Goal: Transaction & Acquisition: Purchase product/service

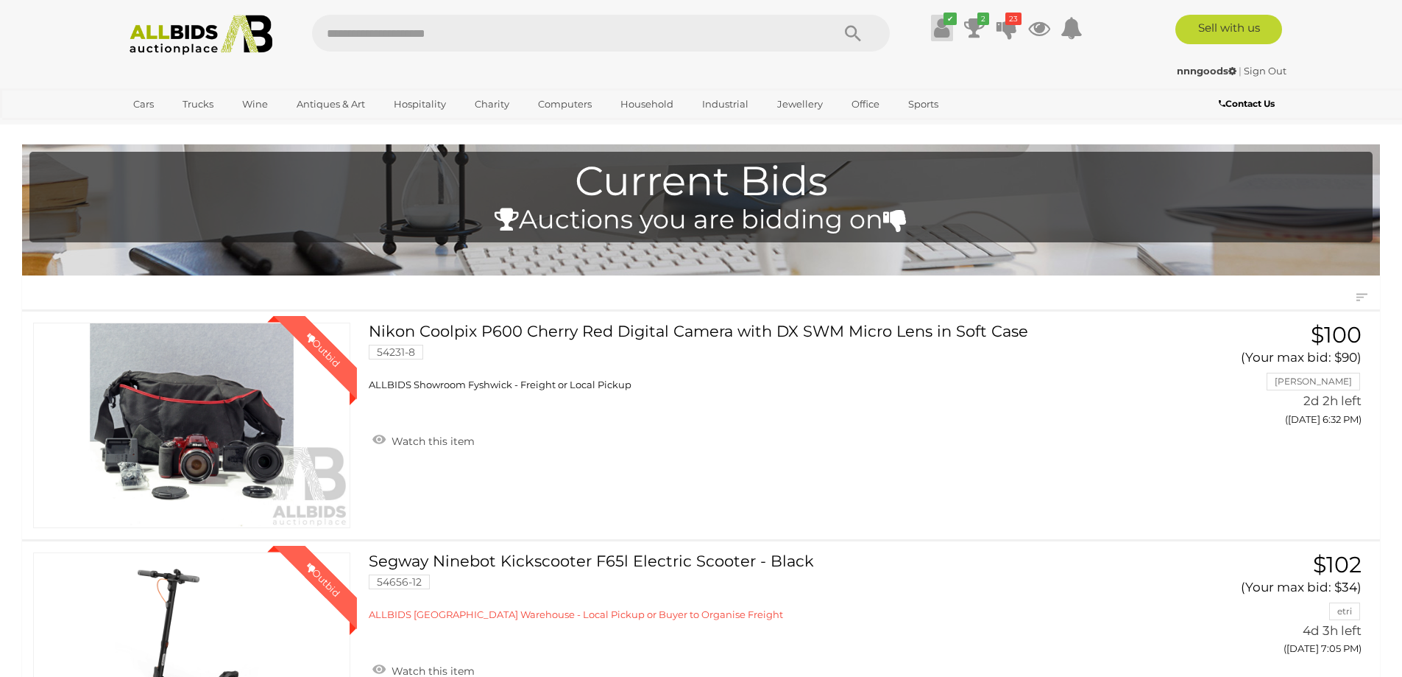
click at [942, 32] on icon at bounding box center [941, 28] width 15 height 27
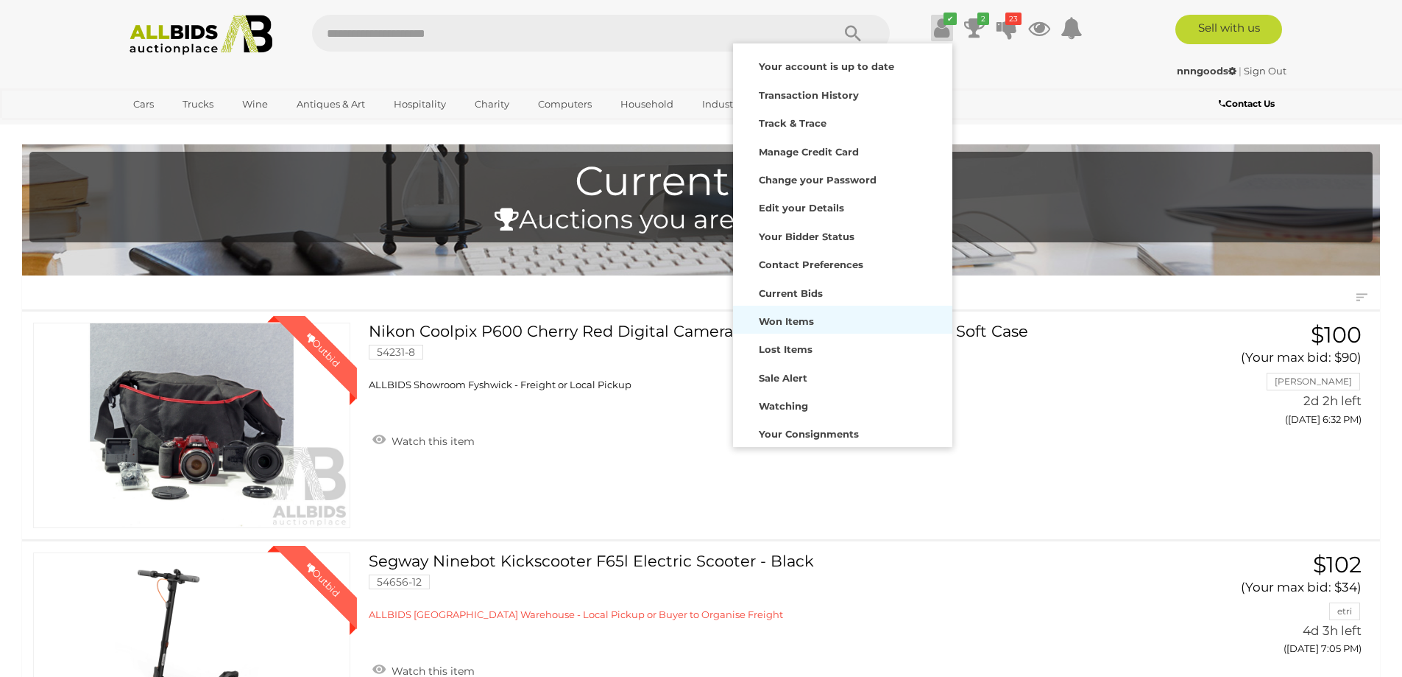
click at [769, 319] on strong "Won Items" at bounding box center [786, 321] width 55 height 12
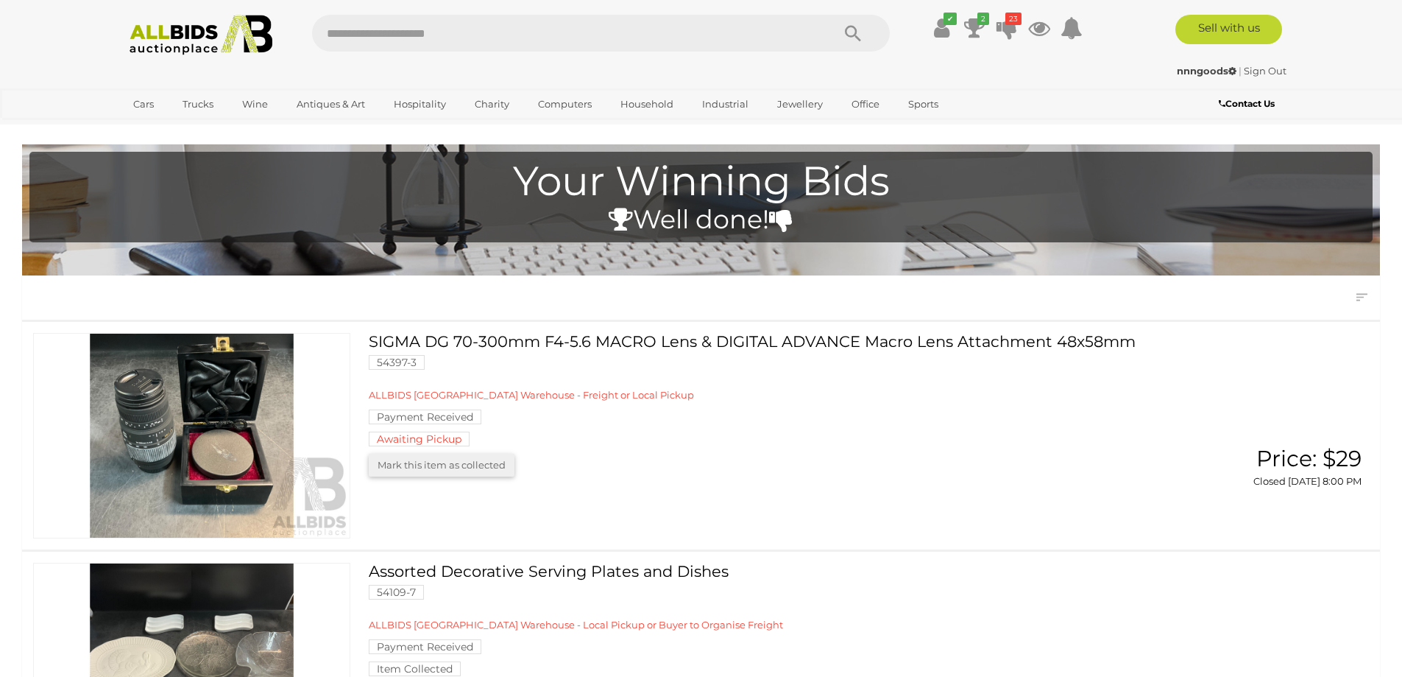
drag, startPoint x: 939, startPoint y: 27, endPoint x: 959, endPoint y: 17, distance: 22.1
click at [941, 27] on icon at bounding box center [941, 28] width 15 height 27
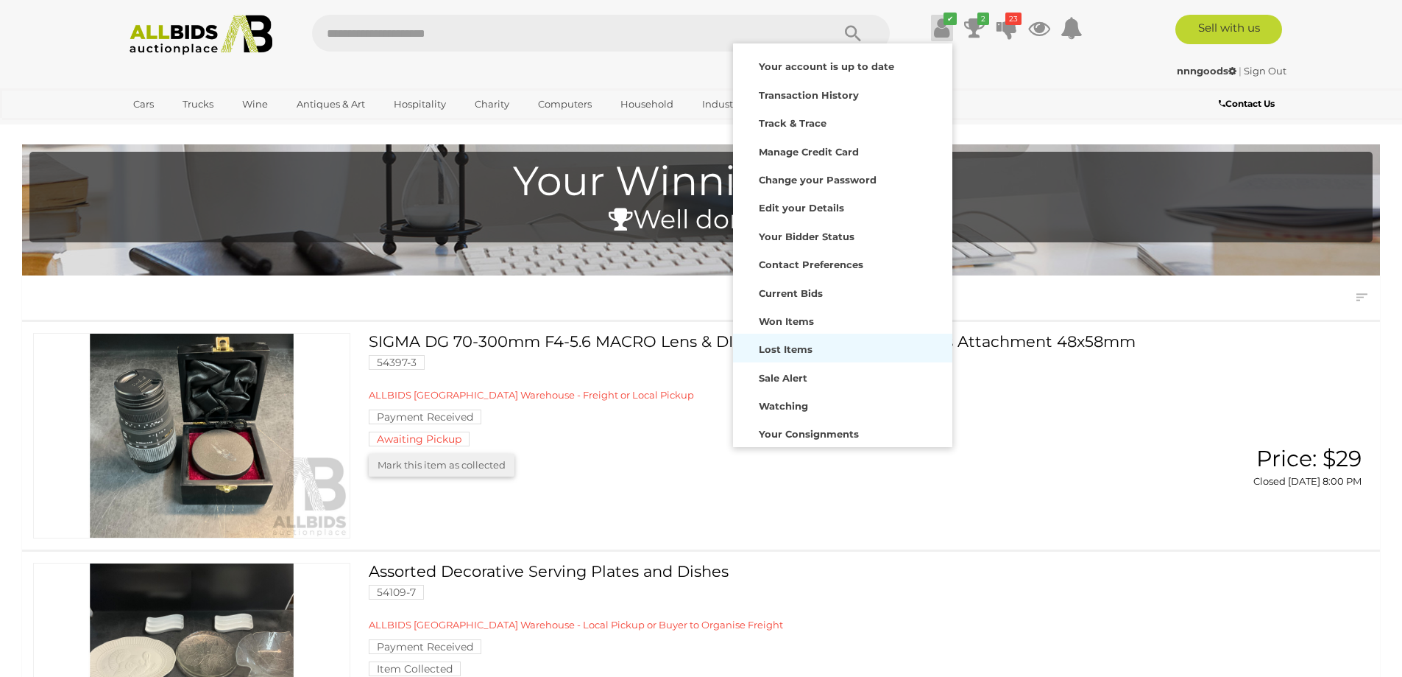
click at [805, 350] on strong "Lost Items" at bounding box center [786, 349] width 54 height 12
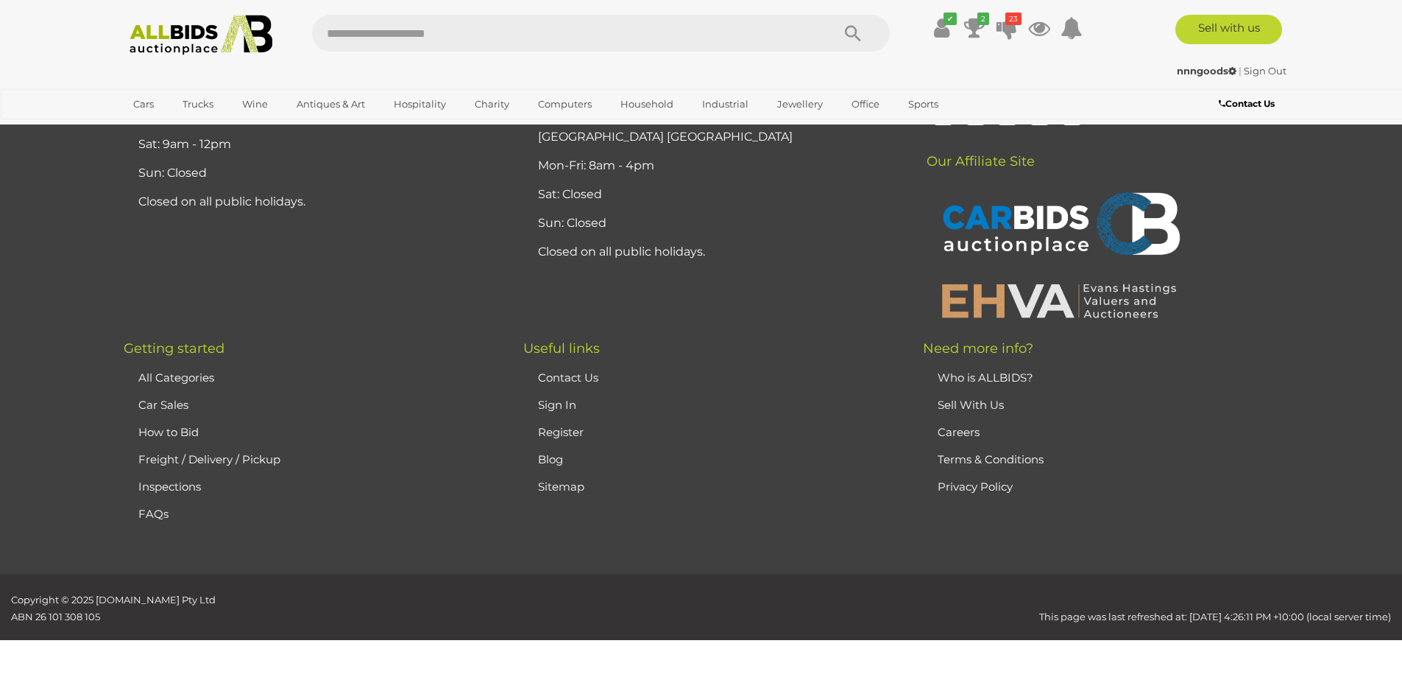
scroll to position [6110, 0]
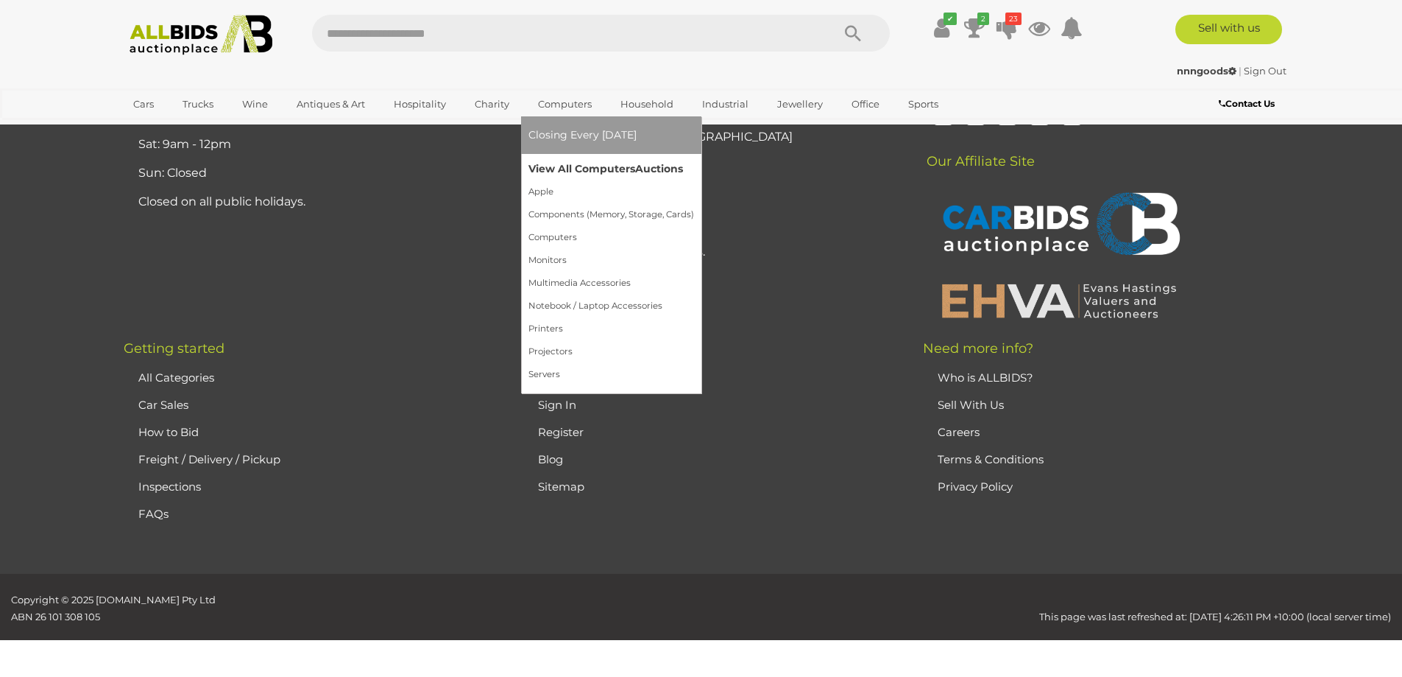
click at [596, 166] on link "View All Computers Auctions" at bounding box center [612, 169] width 166 height 23
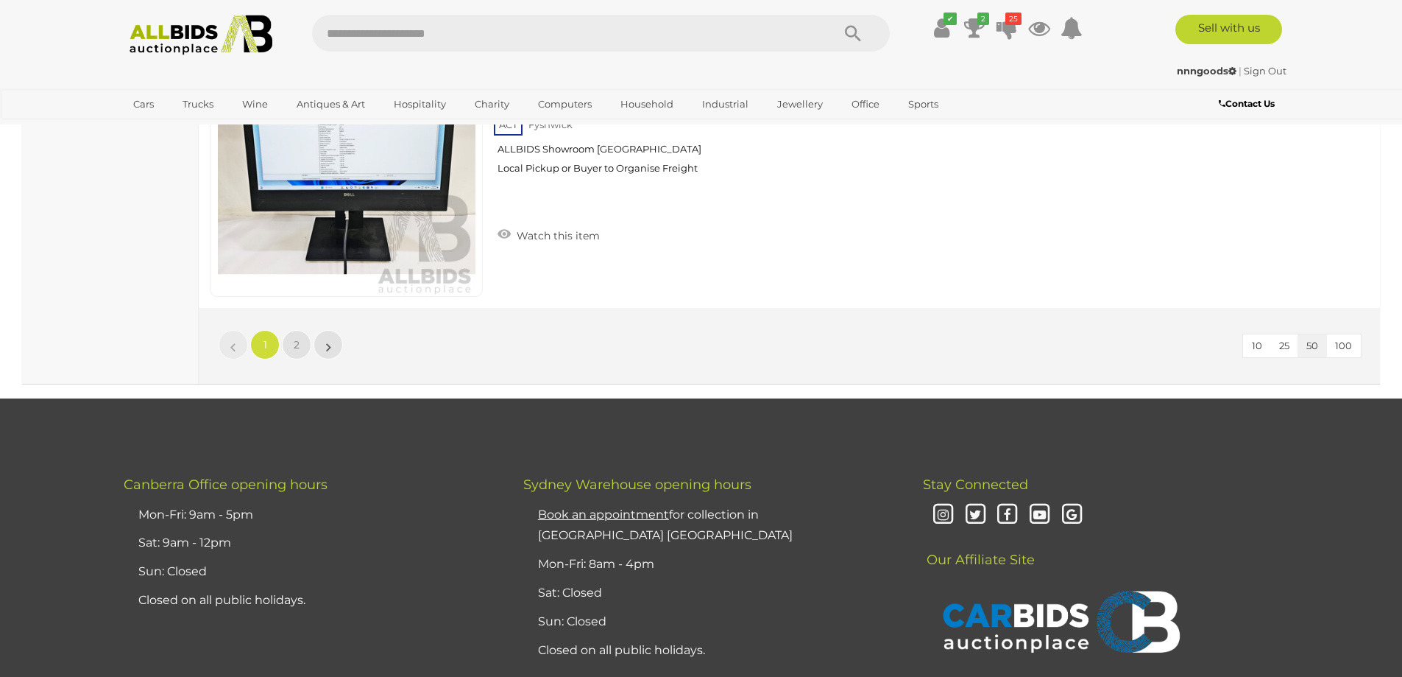
scroll to position [14208, 0]
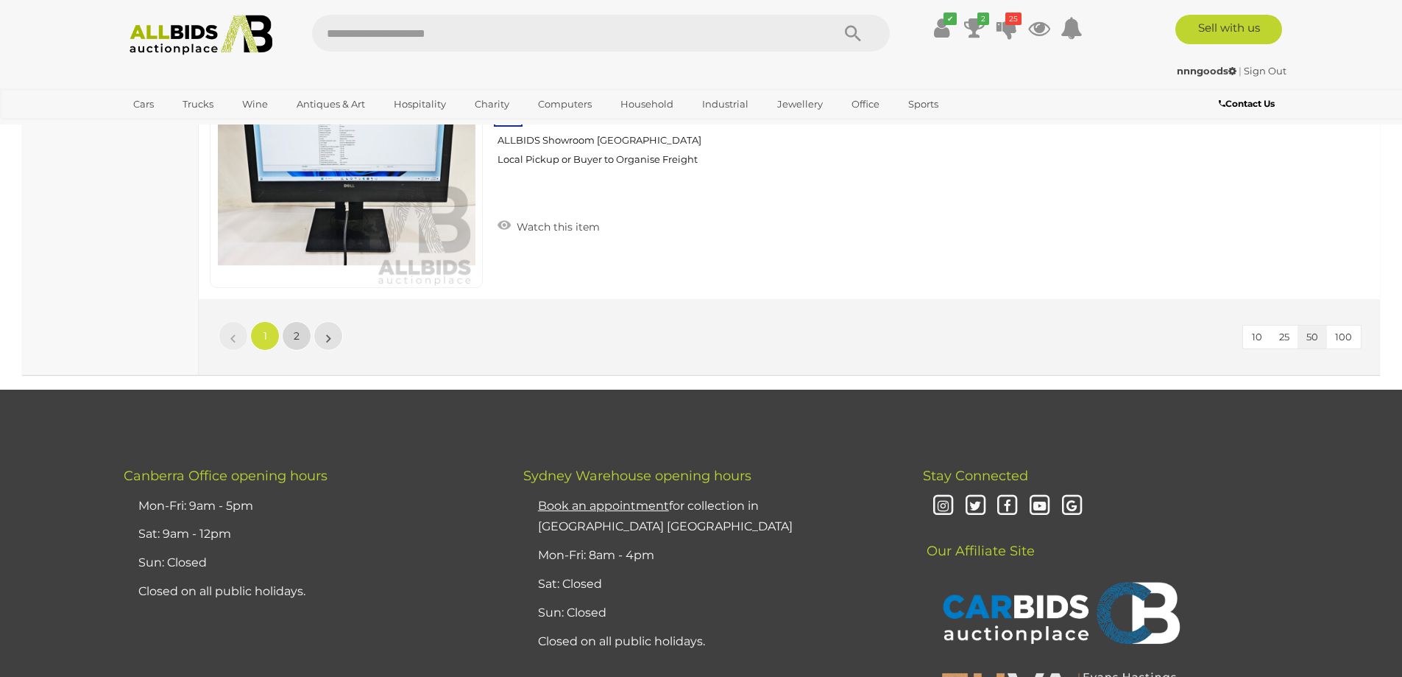
click at [292, 342] on link "2" at bounding box center [296, 335] width 29 height 29
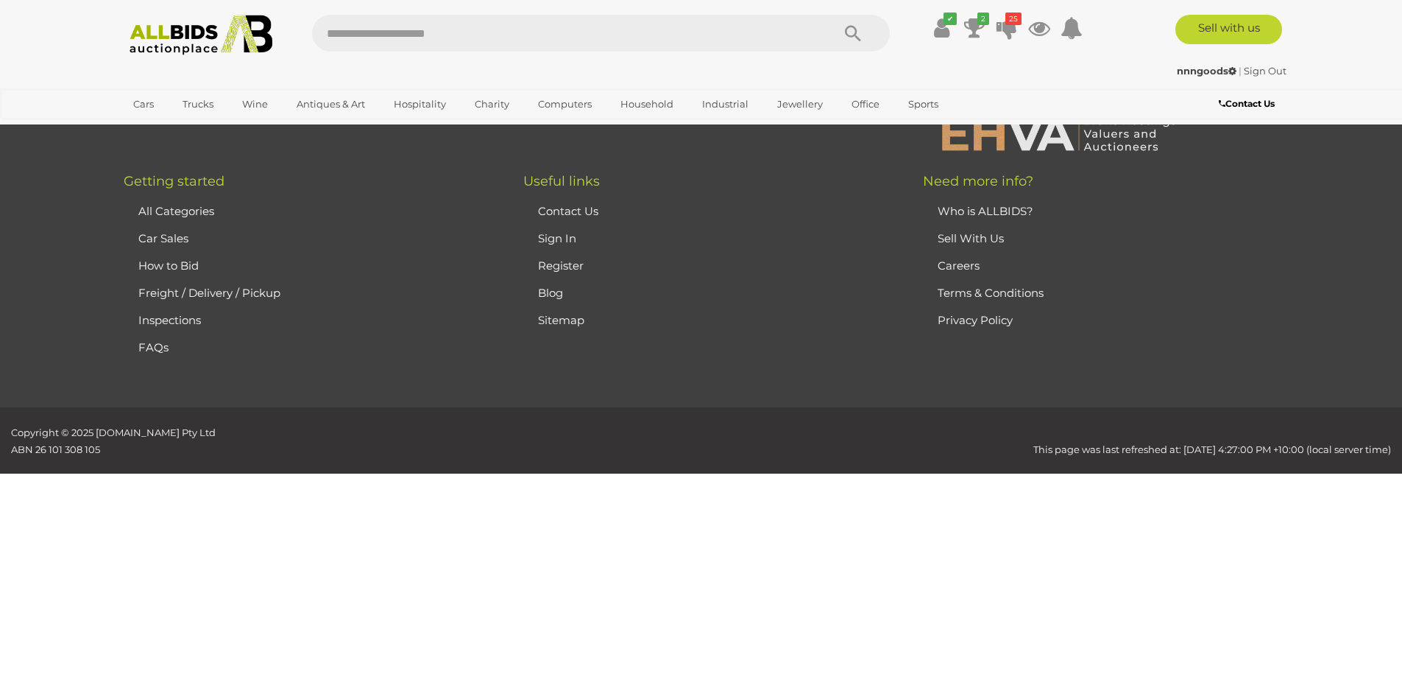
scroll to position [188, 0]
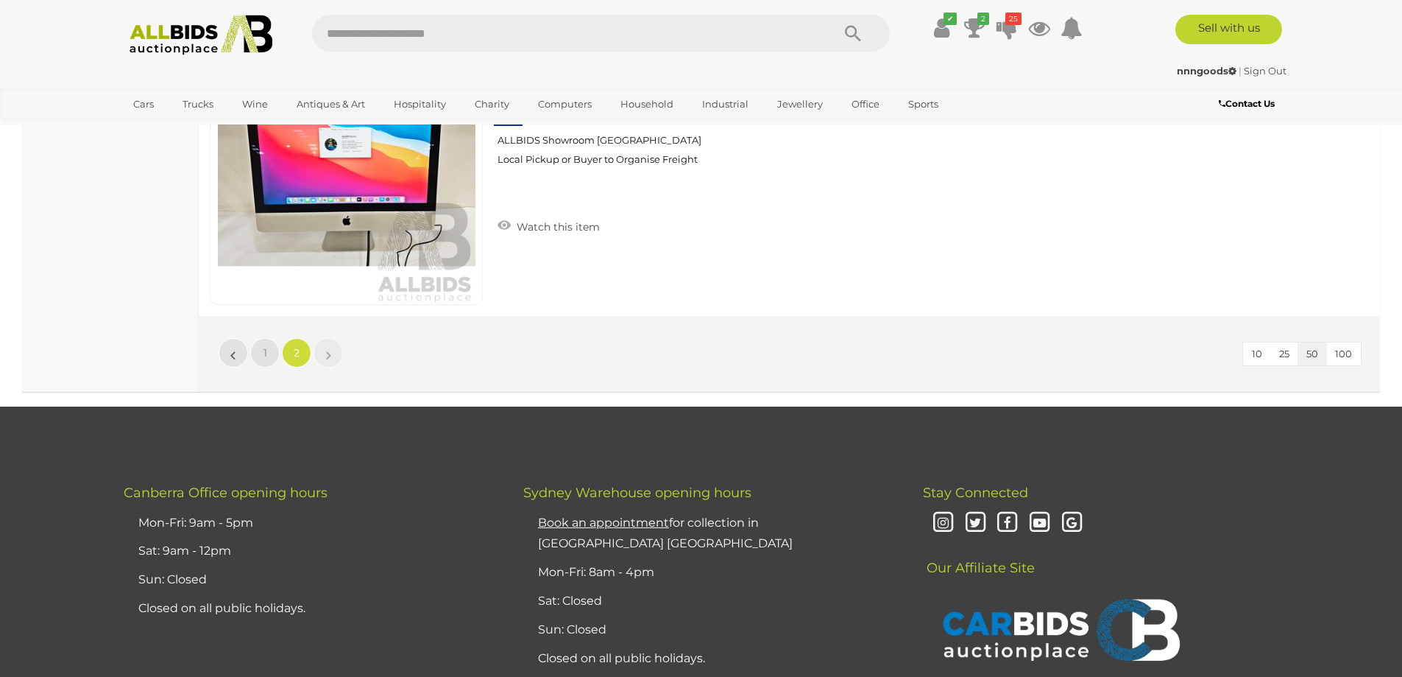
scroll to position [7403, 0]
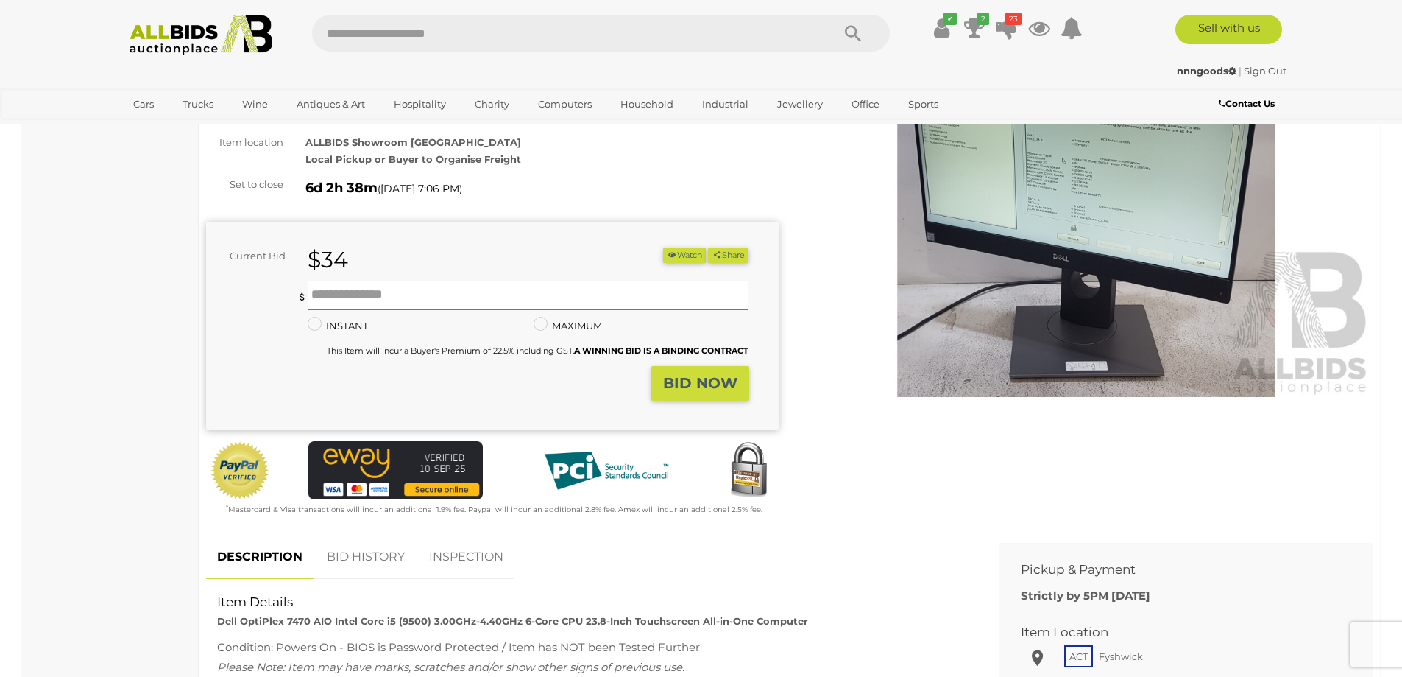
scroll to position [147, 0]
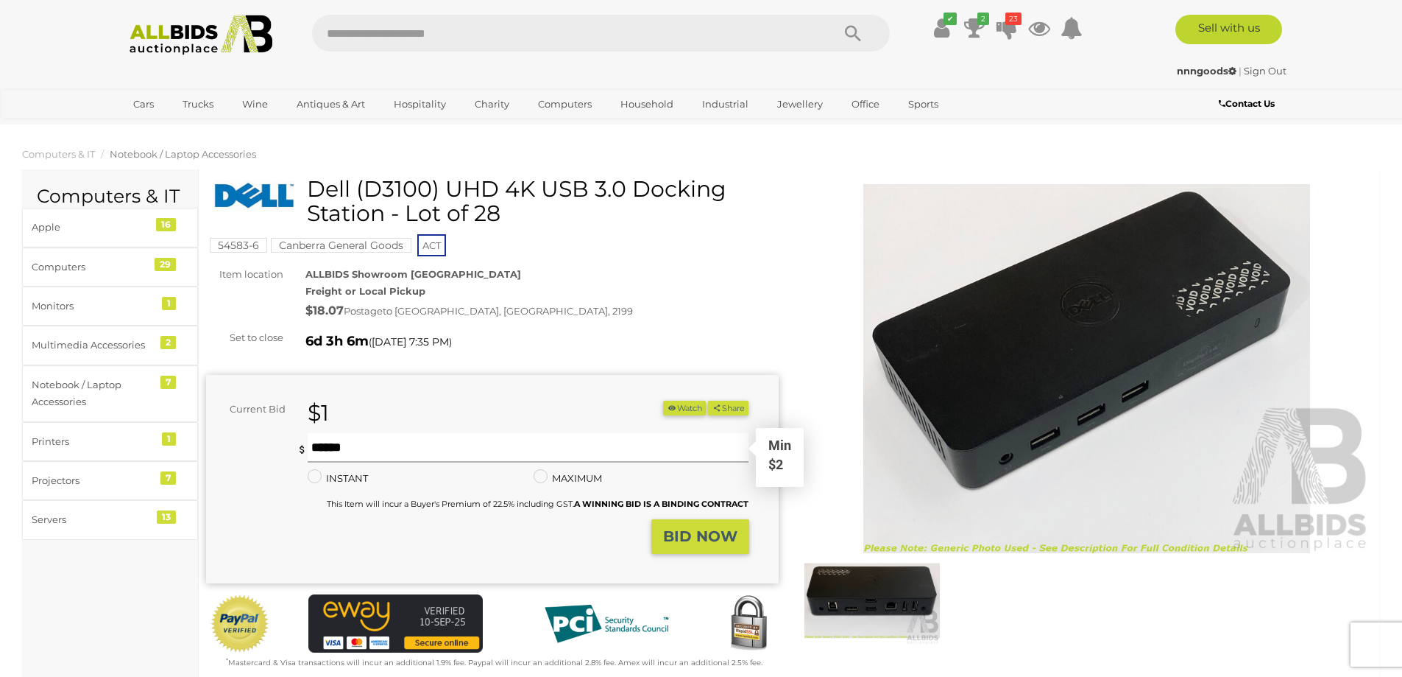
click at [431, 446] on input "text" at bounding box center [529, 447] width 442 height 29
click at [906, 611] on img at bounding box center [872, 601] width 135 height 88
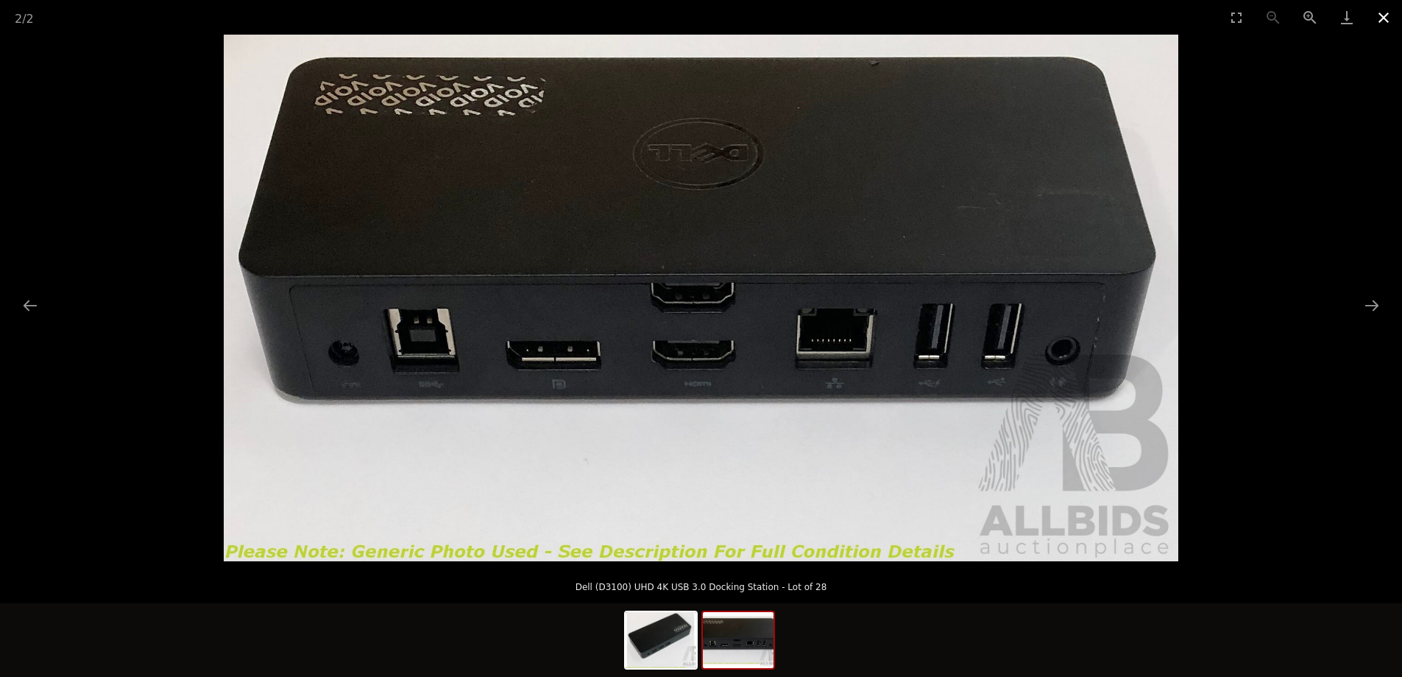
click at [1388, 19] on button "Close gallery" at bounding box center [1384, 17] width 37 height 35
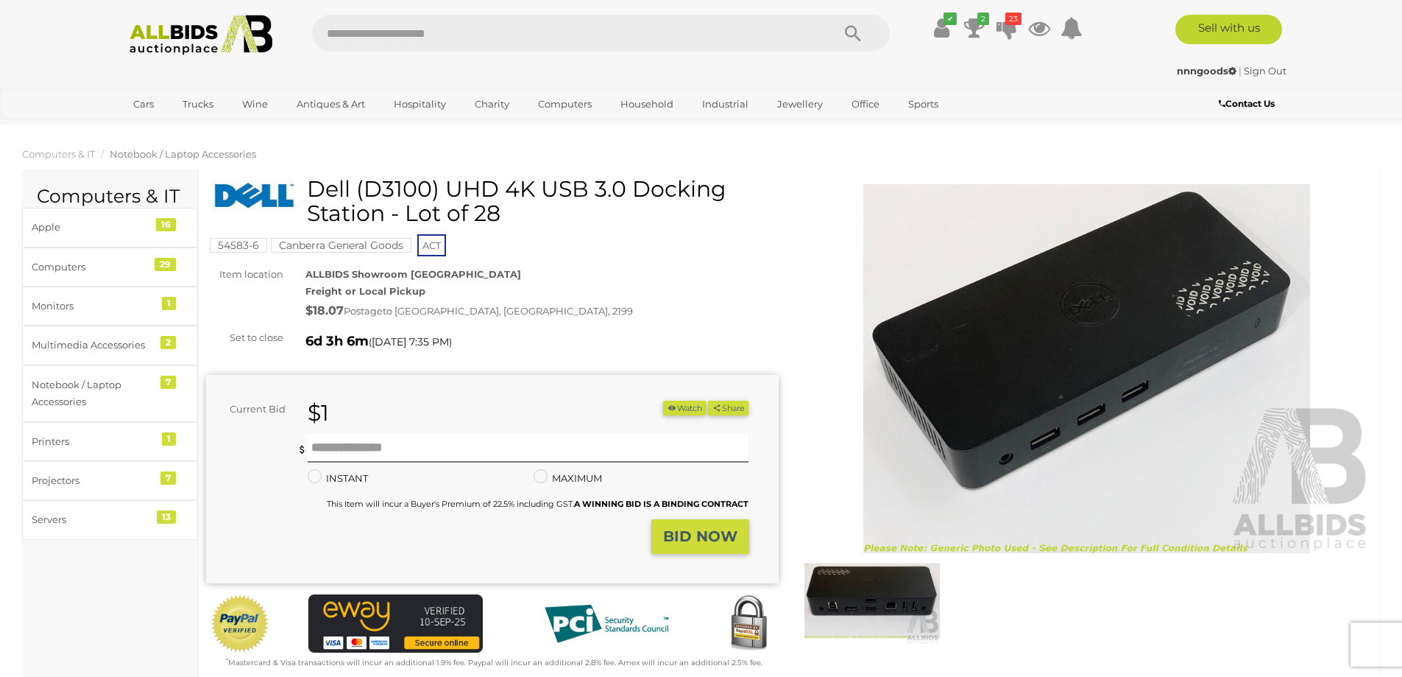
click at [1388, 19] on div "✔ Track & Trace 2 23" at bounding box center [701, 29] width 1402 height 59
click at [1113, 375] on img at bounding box center [1087, 368] width 573 height 369
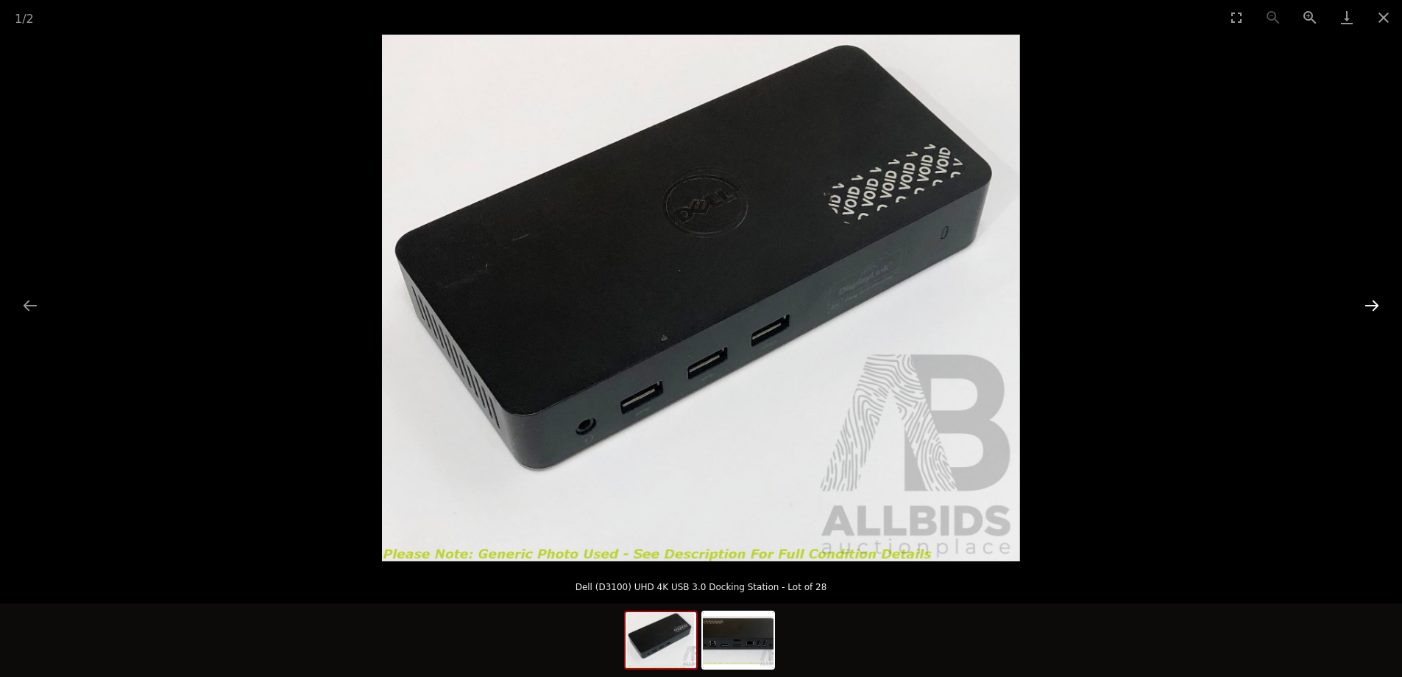
click at [1368, 306] on button "Next slide" at bounding box center [1372, 305] width 31 height 29
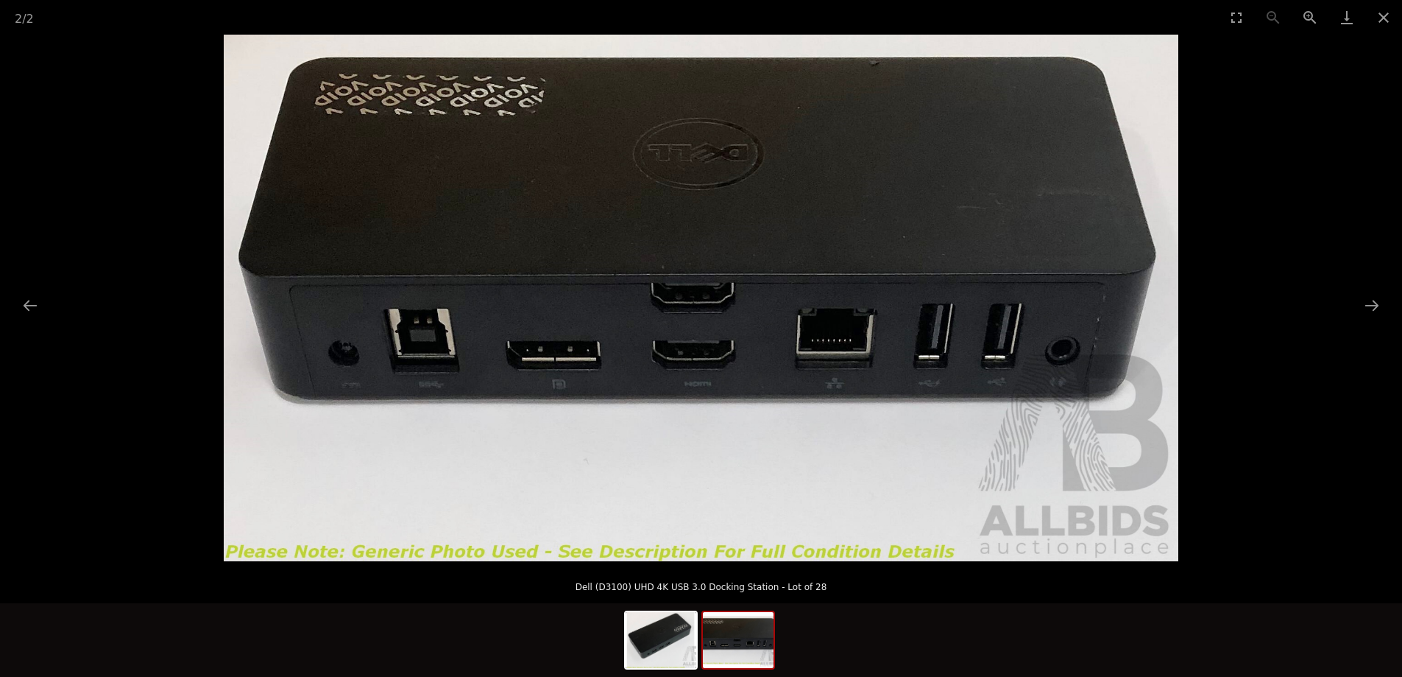
click at [431, 394] on img at bounding box center [701, 298] width 955 height 526
click at [1383, 19] on button "Close gallery" at bounding box center [1384, 17] width 37 height 35
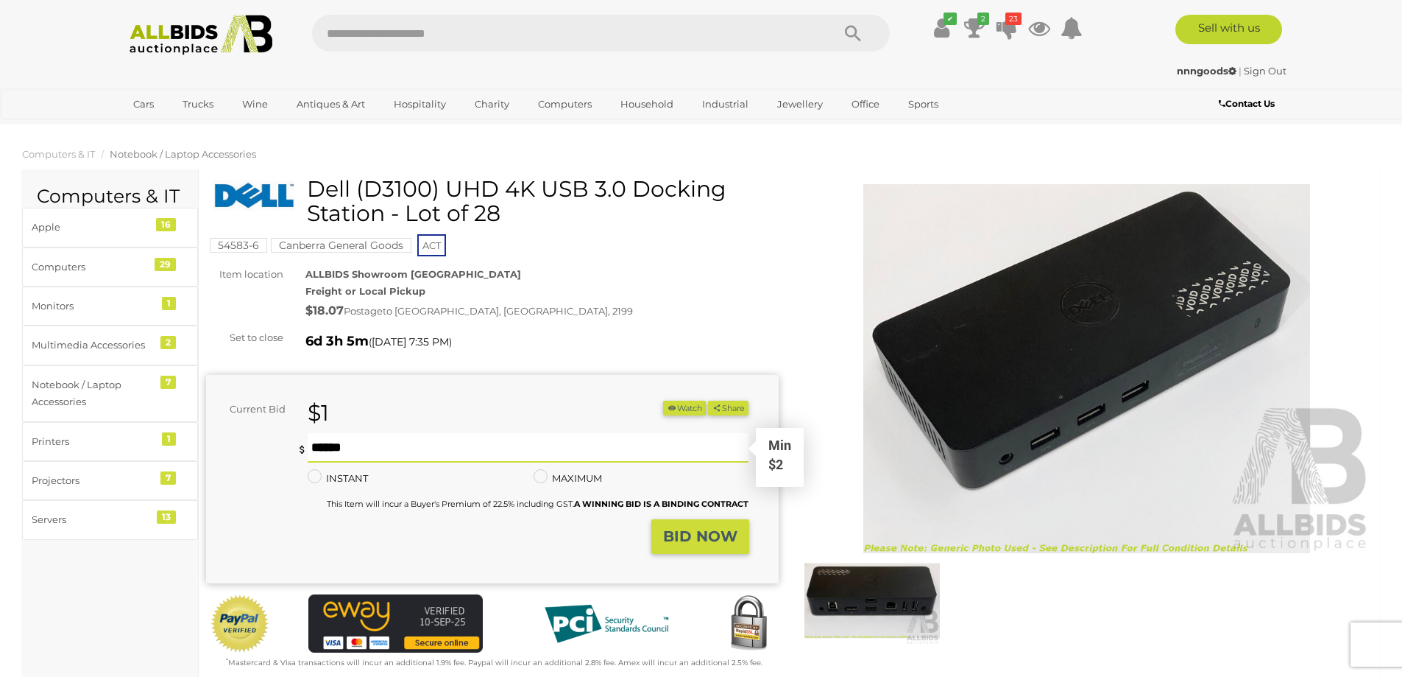
click at [496, 440] on input "text" at bounding box center [529, 447] width 442 height 29
type input "*"
click at [711, 530] on strong "BID NOW" at bounding box center [700, 536] width 74 height 18
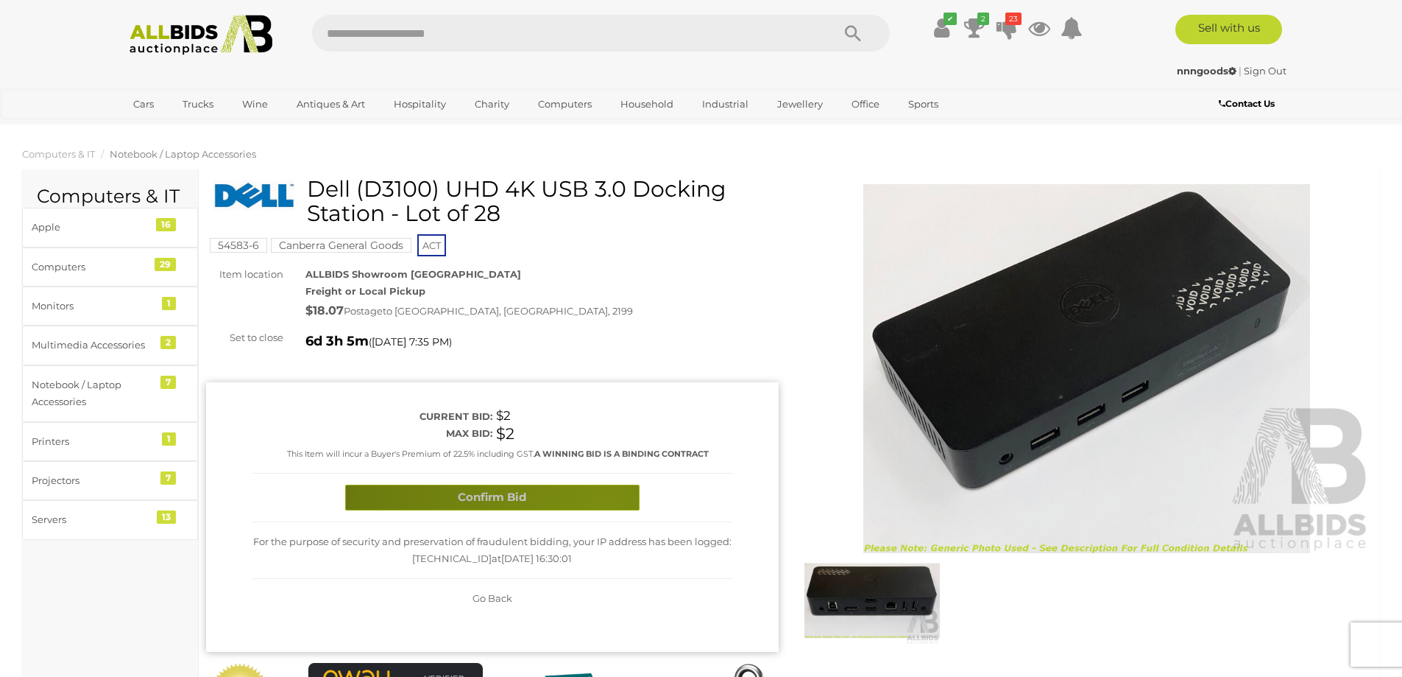
click at [604, 509] on button "Confirm Bid" at bounding box center [492, 497] width 294 height 26
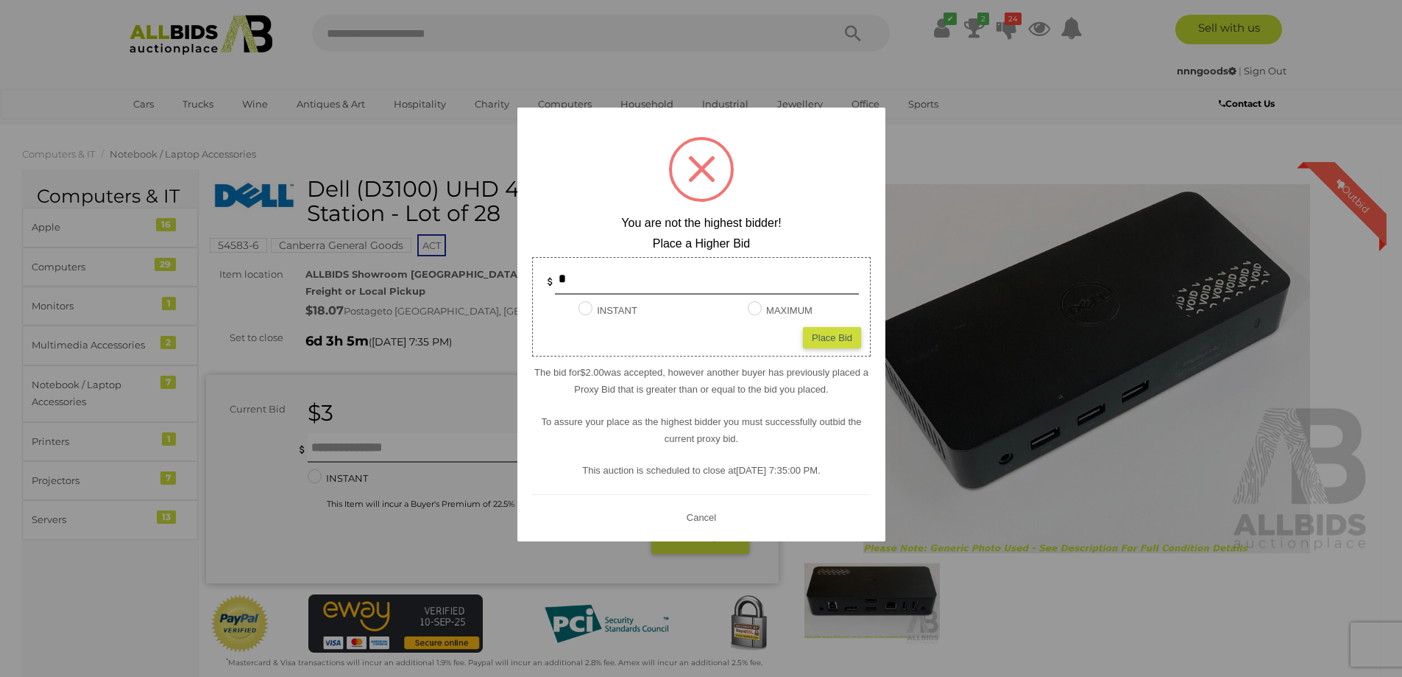
click at [833, 325] on div "* INSTANT Instant Bid only for this item MAXIMUM Place Bid" at bounding box center [701, 306] width 339 height 99
click at [844, 343] on div "Place Bid" at bounding box center [832, 336] width 58 height 21
type input "*"
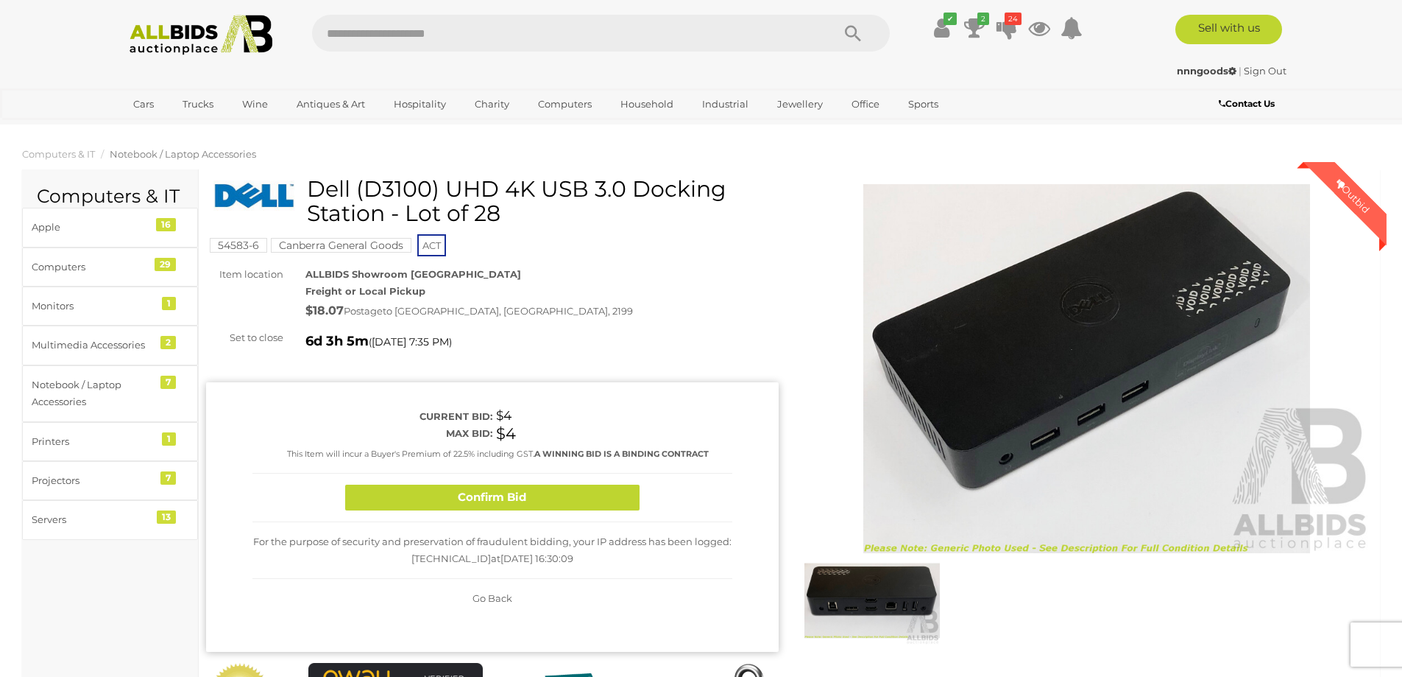
click at [560, 504] on button "Confirm Bid" at bounding box center [492, 497] width 294 height 26
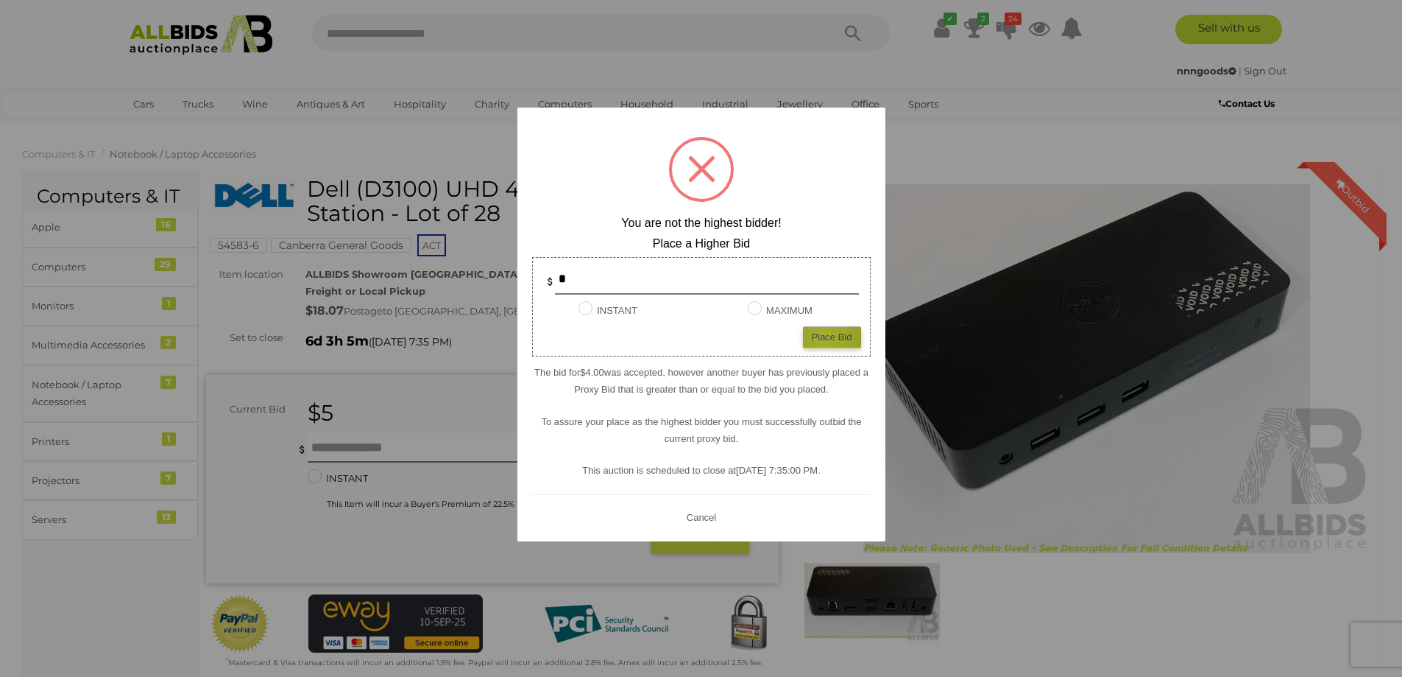
click at [826, 337] on div "Place Bid" at bounding box center [832, 336] width 58 height 21
type input "*"
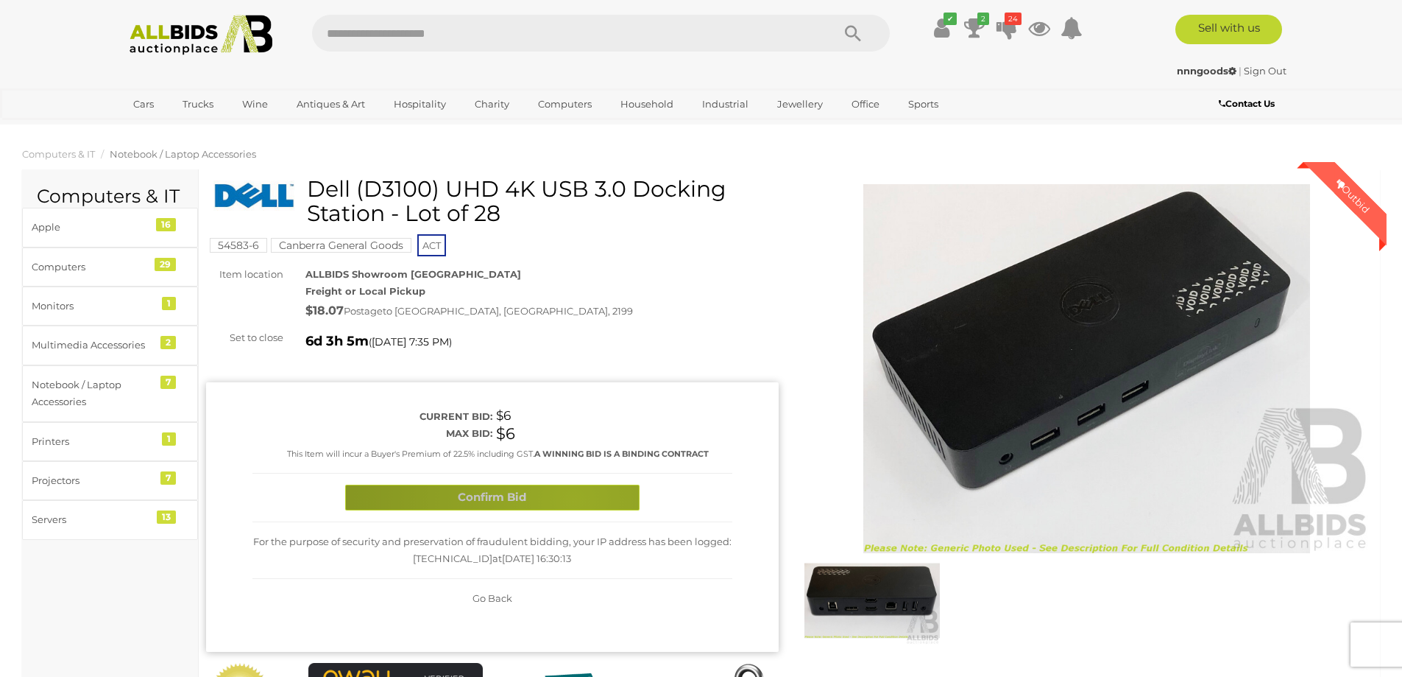
drag, startPoint x: 574, startPoint y: 498, endPoint x: 774, endPoint y: 498, distance: 200.2
click at [582, 498] on button "Confirm Bid" at bounding box center [492, 497] width 294 height 26
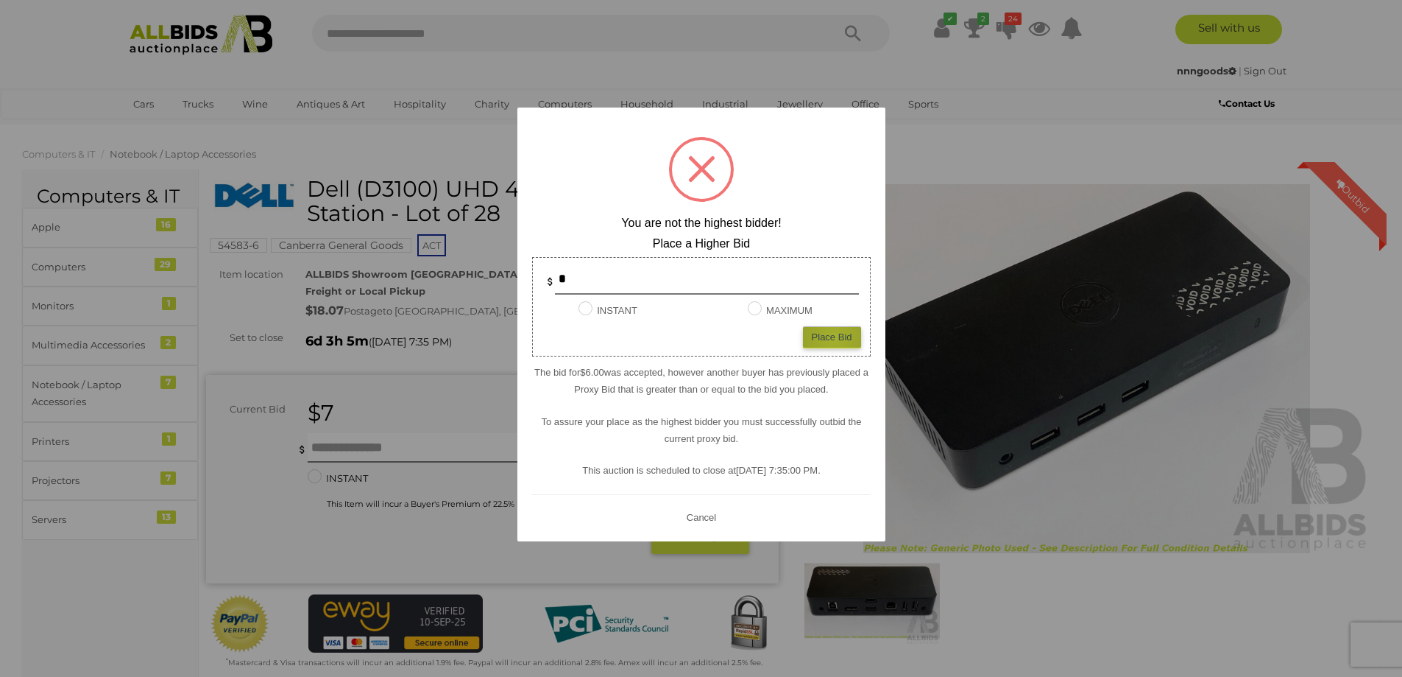
click at [834, 337] on div "Place Bid" at bounding box center [832, 336] width 58 height 21
type input "*"
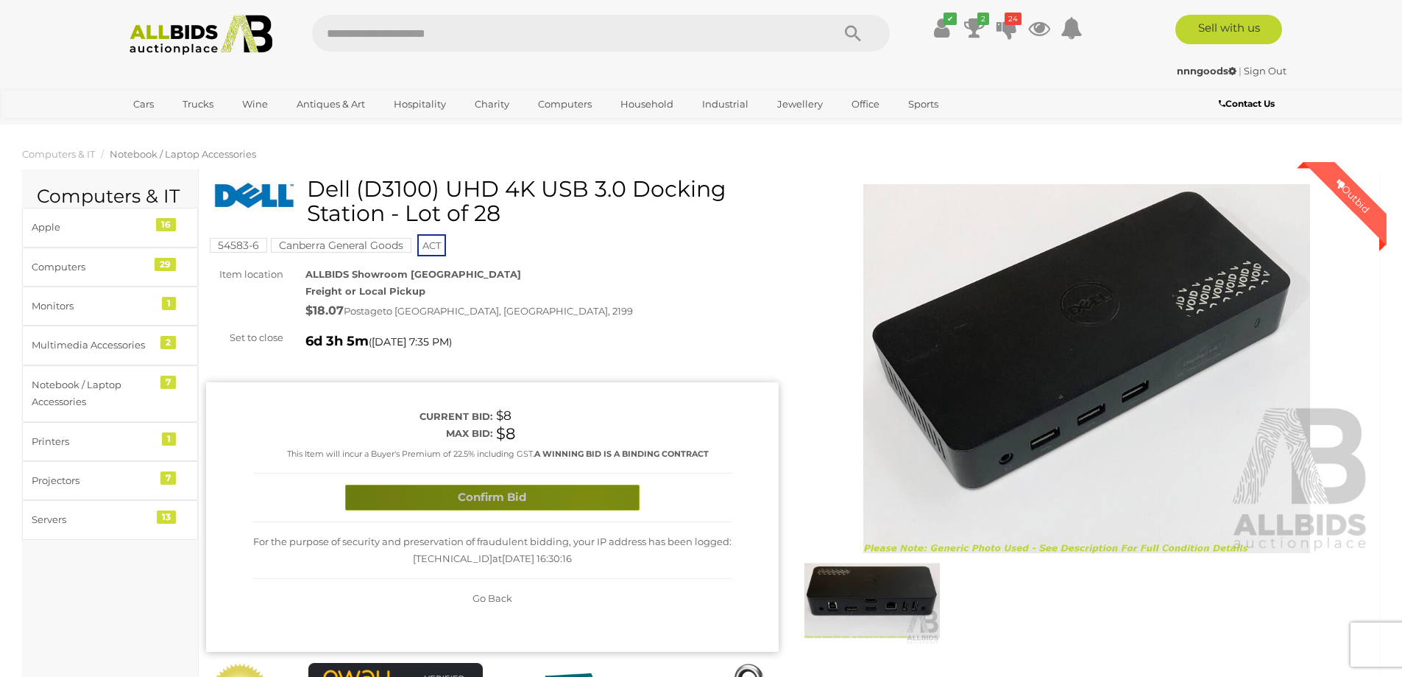
click at [589, 501] on button "Confirm Bid" at bounding box center [492, 497] width 294 height 26
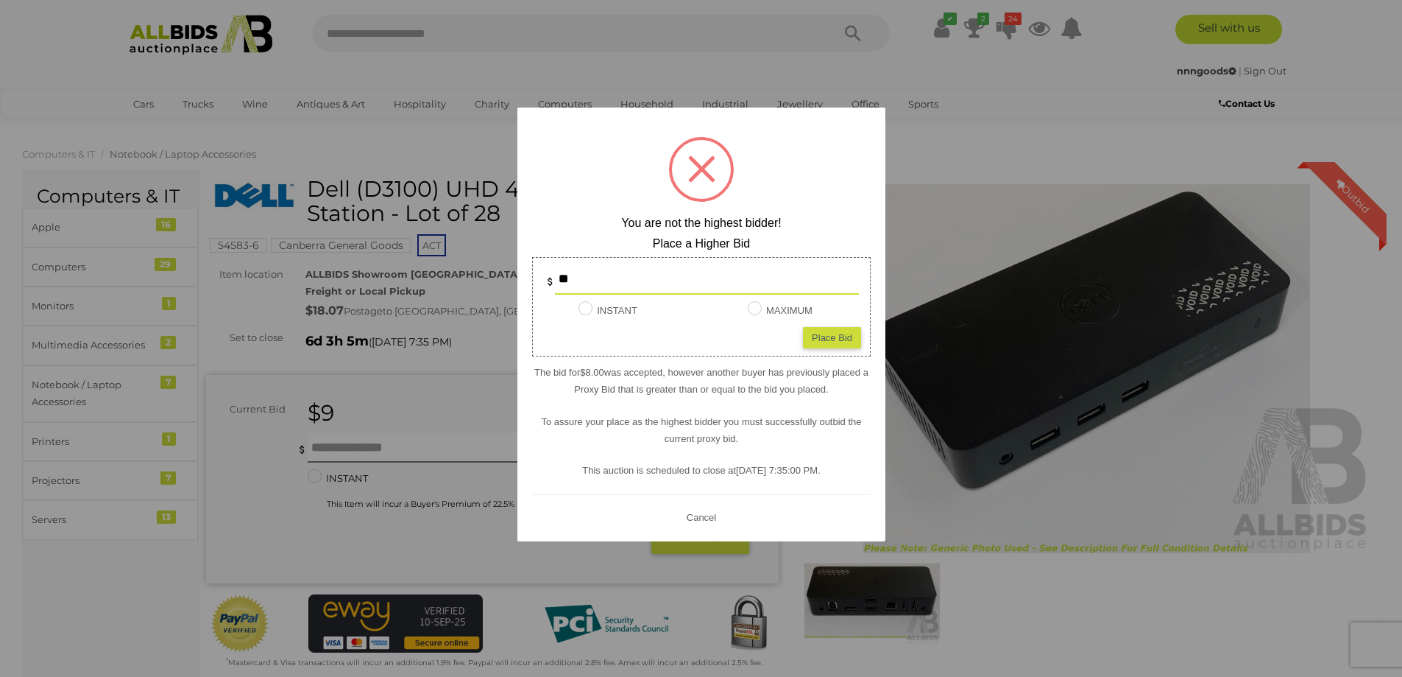
click at [840, 336] on div "Place Bid" at bounding box center [832, 336] width 58 height 21
type input "**"
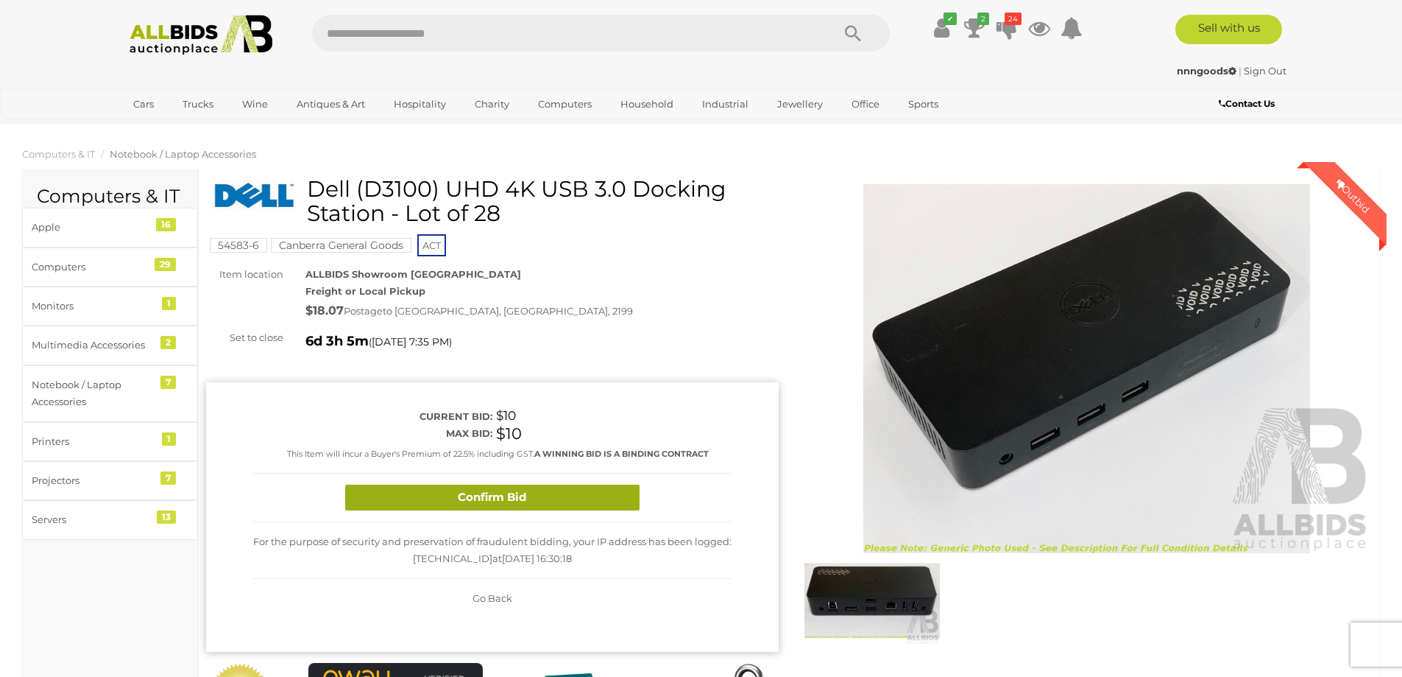
click at [600, 509] on button "Confirm Bid" at bounding box center [492, 497] width 294 height 26
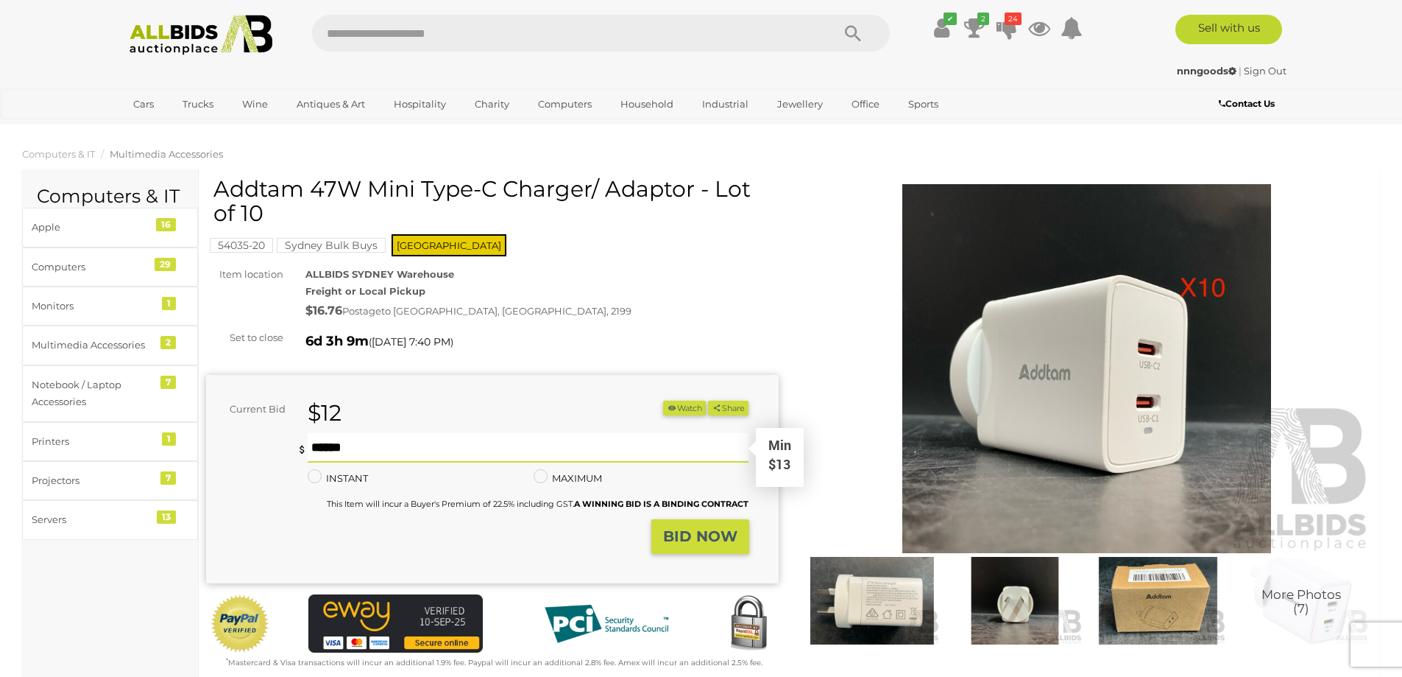
click at [434, 448] on input "text" at bounding box center [529, 447] width 442 height 29
type input "**"
click at [682, 527] on strong "BID NOW" at bounding box center [700, 536] width 74 height 18
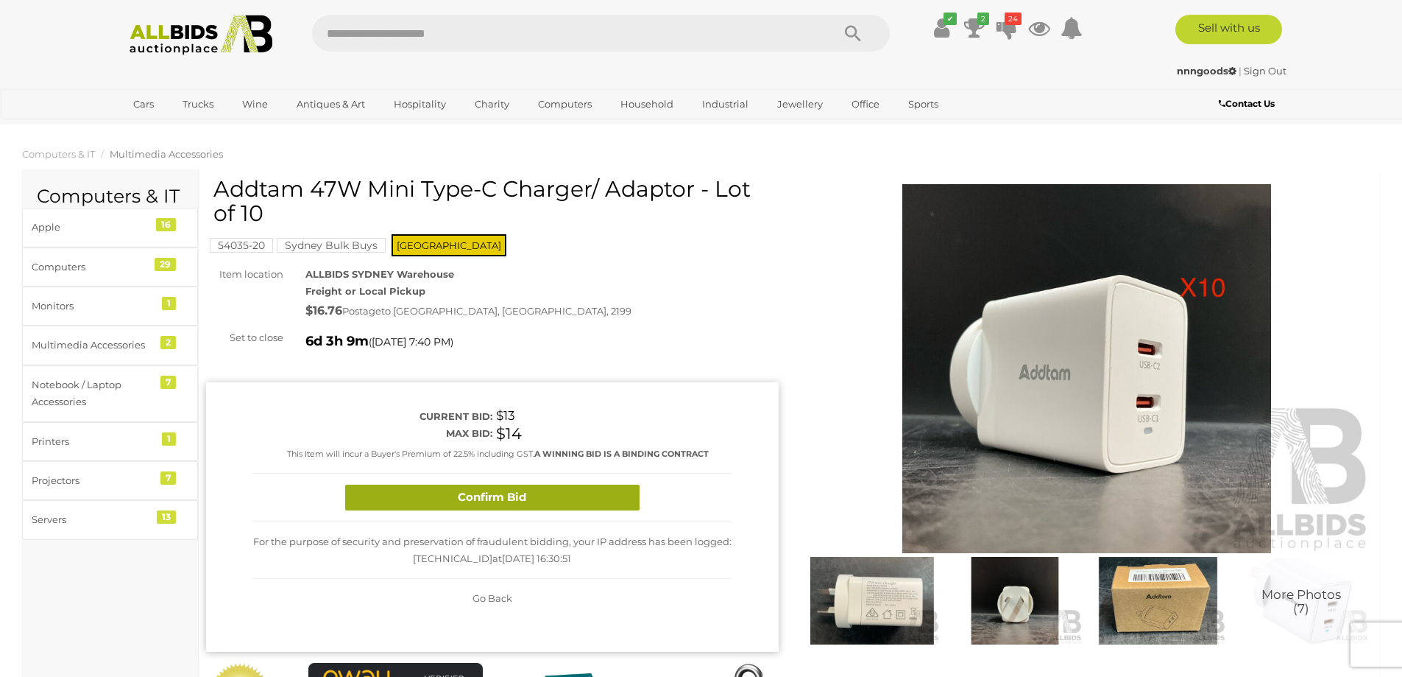
click at [548, 498] on button "Confirm Bid" at bounding box center [492, 497] width 294 height 26
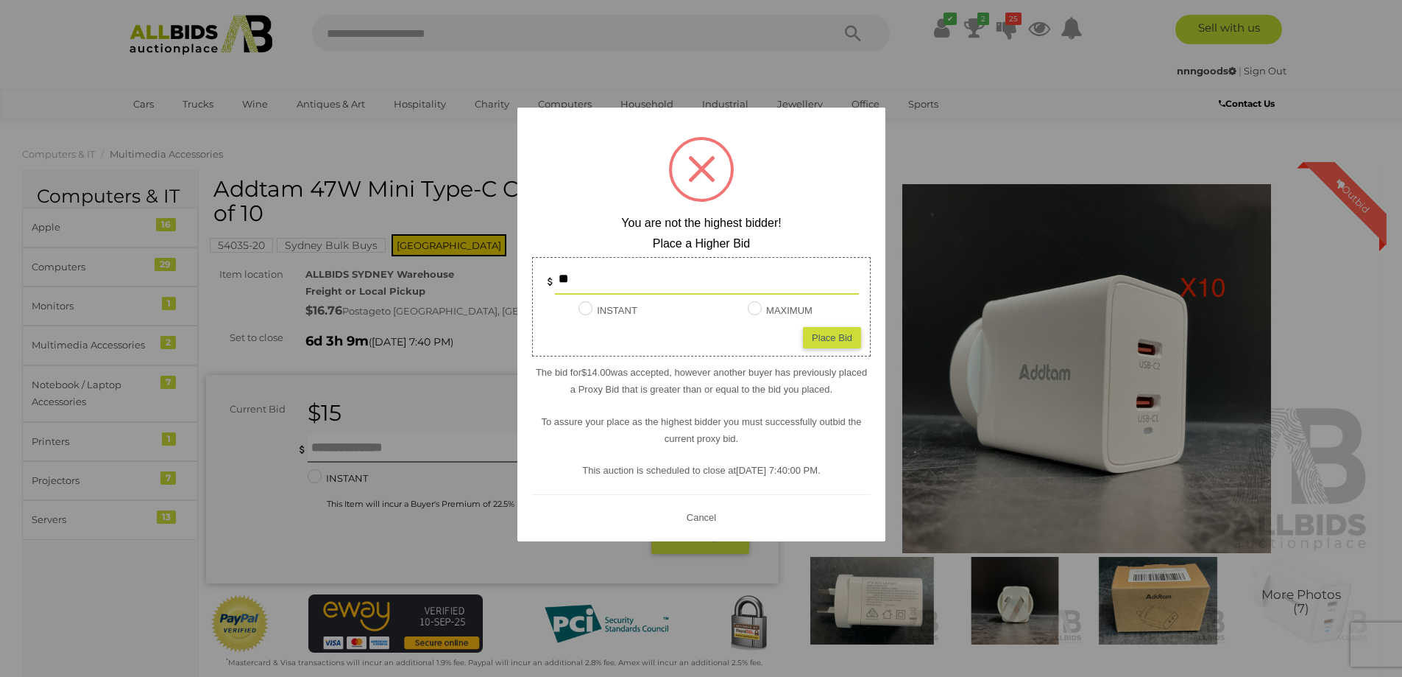
click at [835, 343] on div "Place Bid" at bounding box center [832, 336] width 58 height 21
type input "**"
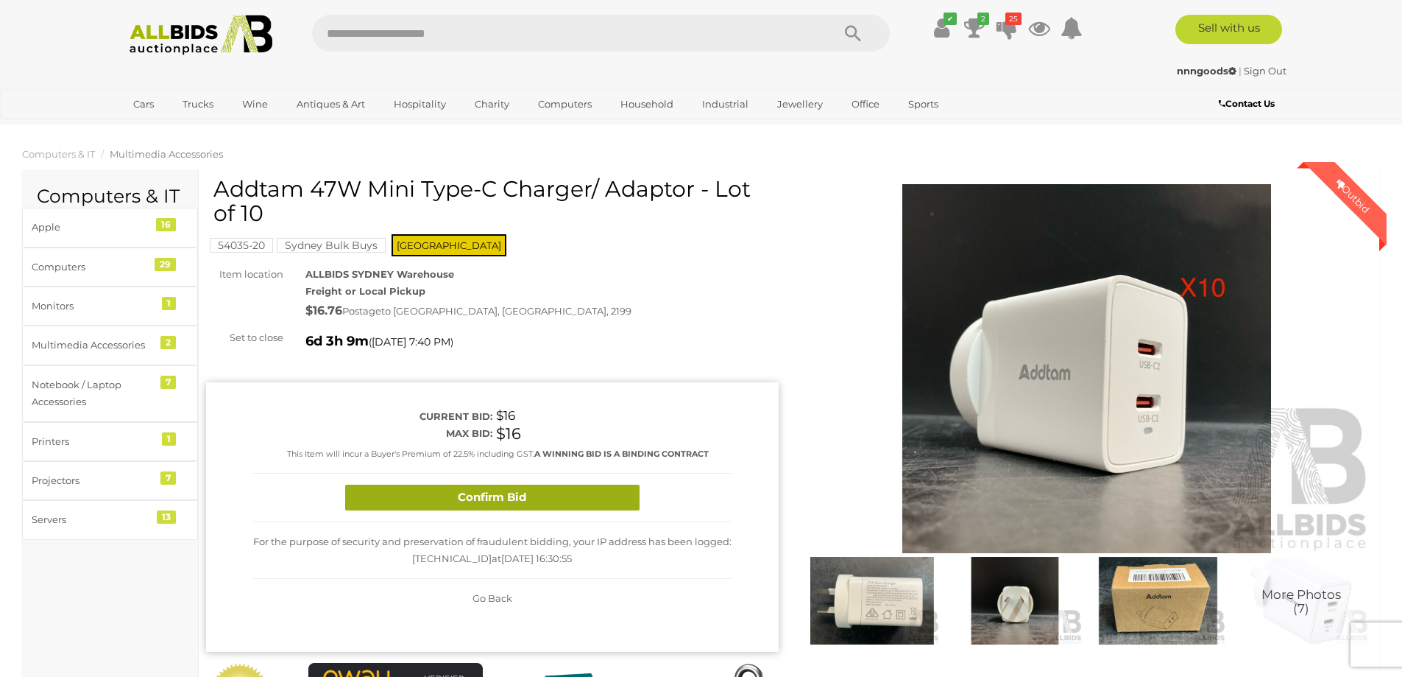
drag, startPoint x: 605, startPoint y: 498, endPoint x: 814, endPoint y: 448, distance: 214.8
click at [605, 497] on button "Confirm Bid" at bounding box center [492, 497] width 294 height 26
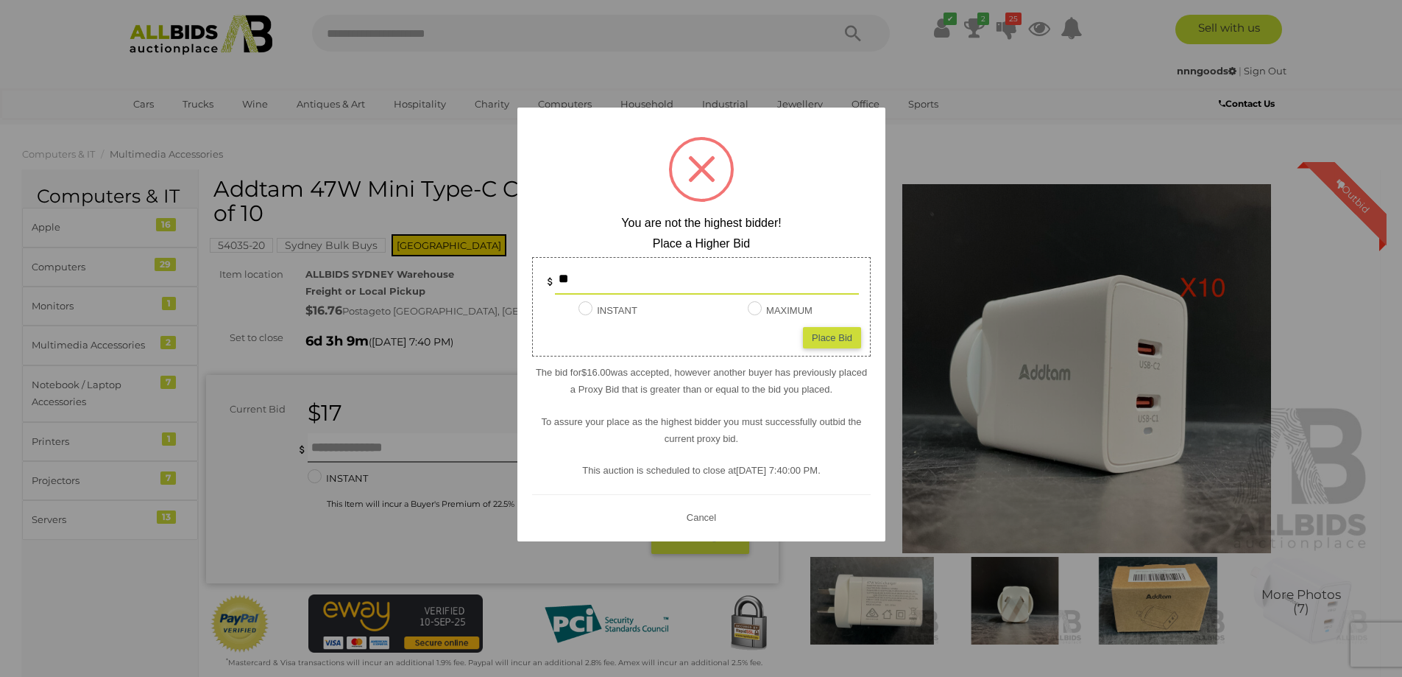
click at [844, 339] on div "Place Bid" at bounding box center [832, 336] width 58 height 21
type input "**"
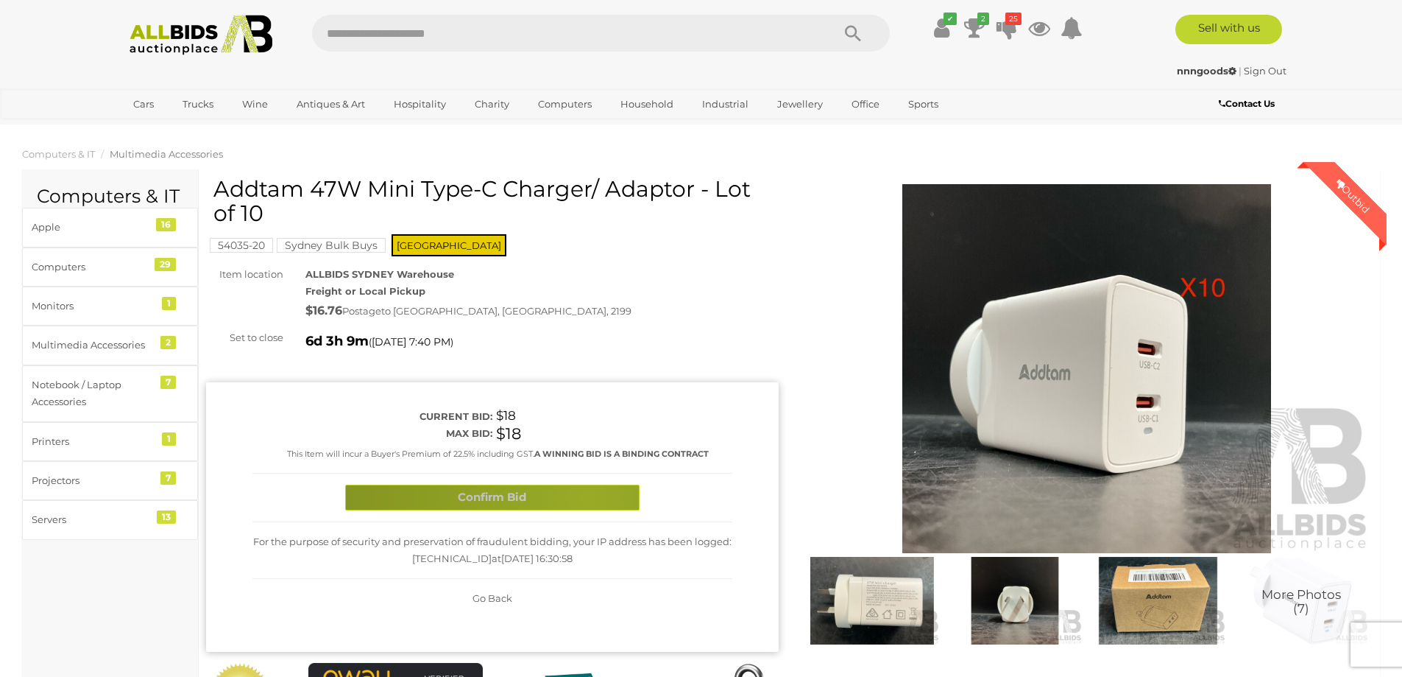
drag, startPoint x: 587, startPoint y: 497, endPoint x: 727, endPoint y: 467, distance: 143.1
click at [587, 498] on button "Confirm Bid" at bounding box center [492, 497] width 294 height 26
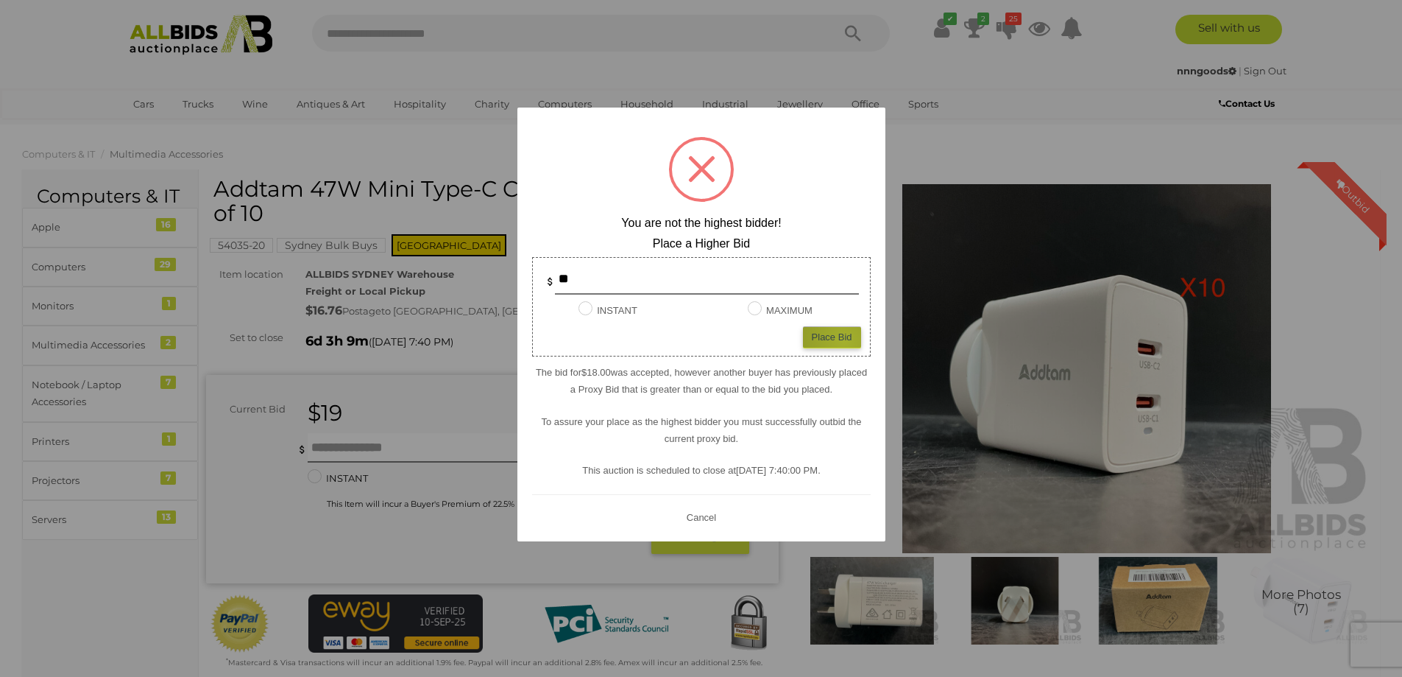
click at [844, 341] on div "Place Bid" at bounding box center [832, 336] width 58 height 21
type input "**"
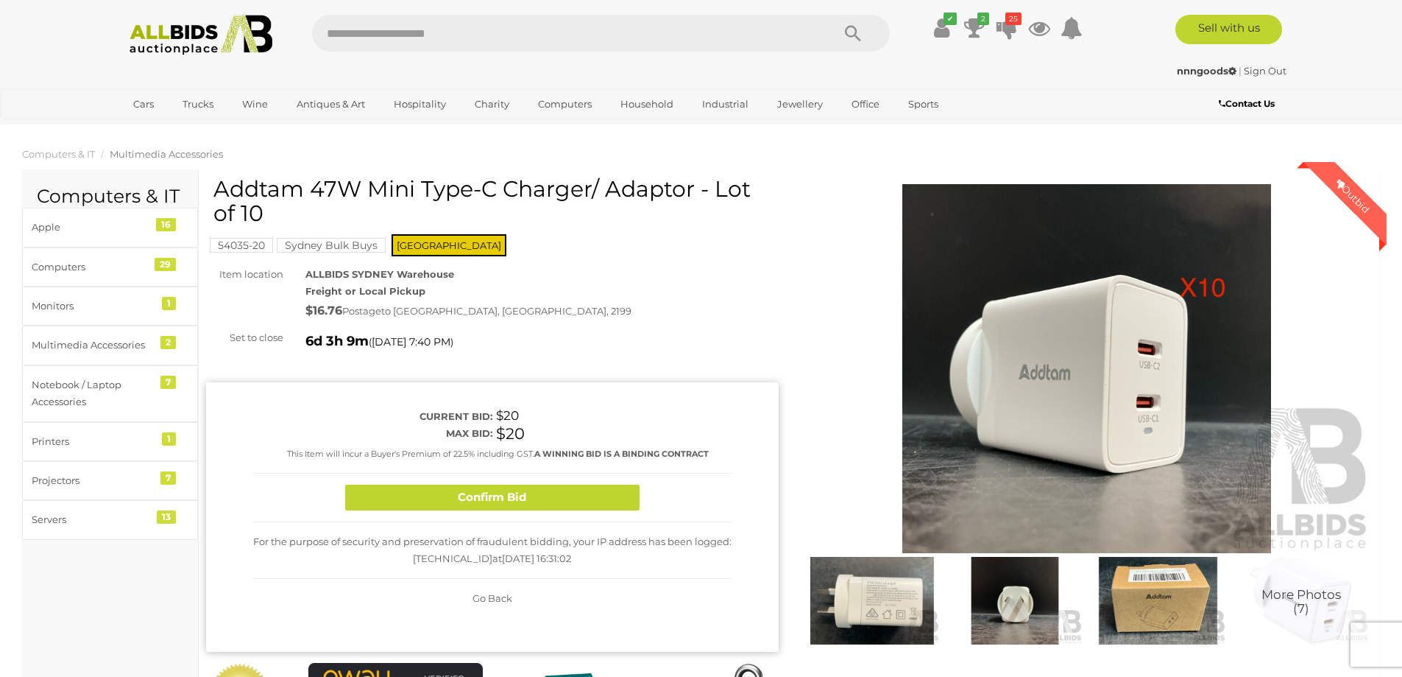
click at [869, 601] on img at bounding box center [872, 601] width 135 height 88
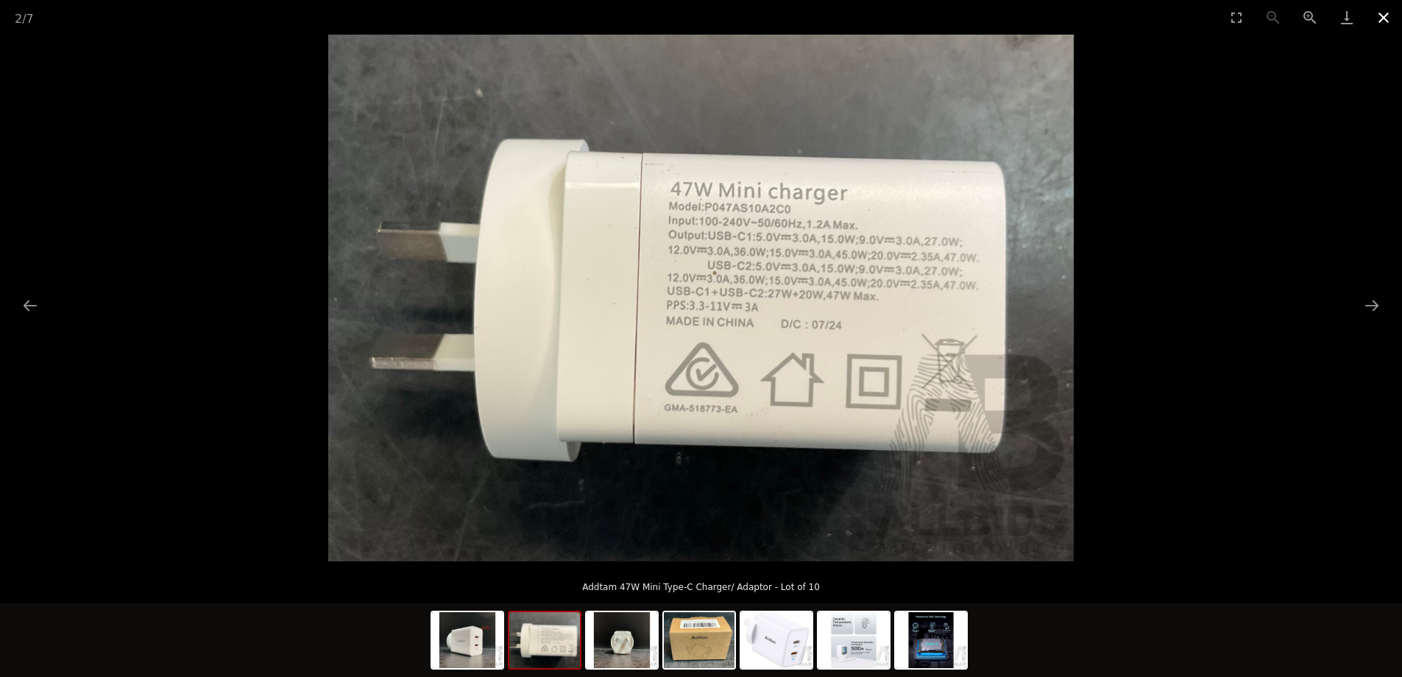
click at [1382, 13] on button "Close gallery" at bounding box center [1384, 17] width 37 height 35
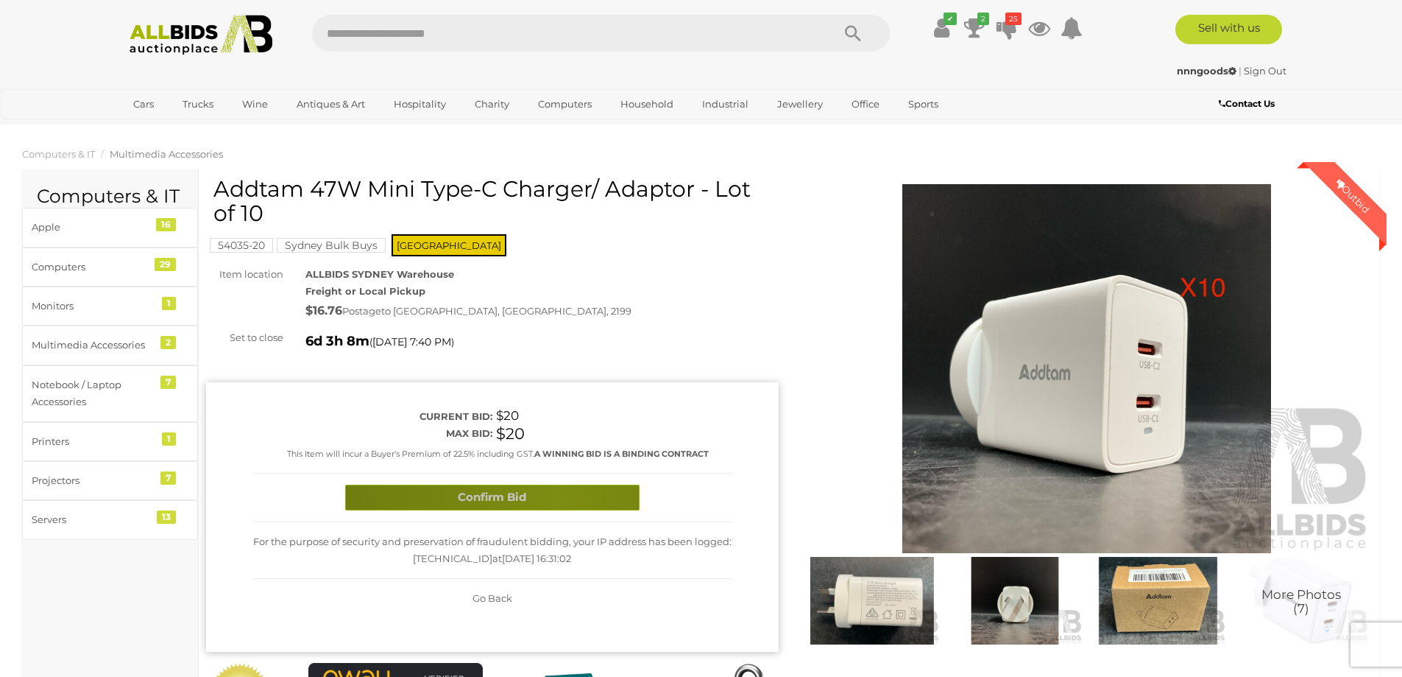
click at [558, 499] on button "Confirm Bid" at bounding box center [492, 497] width 294 height 26
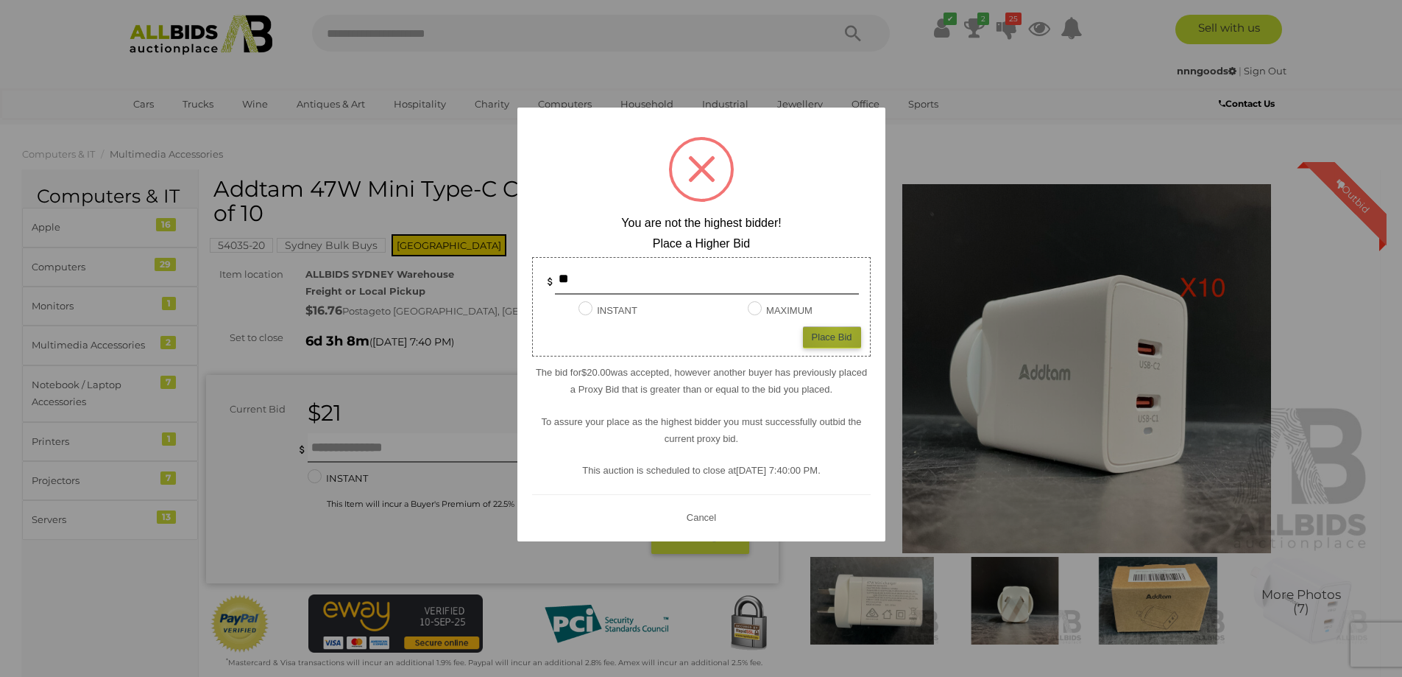
click at [836, 328] on div "Place Bid" at bounding box center [832, 336] width 58 height 21
type input "**"
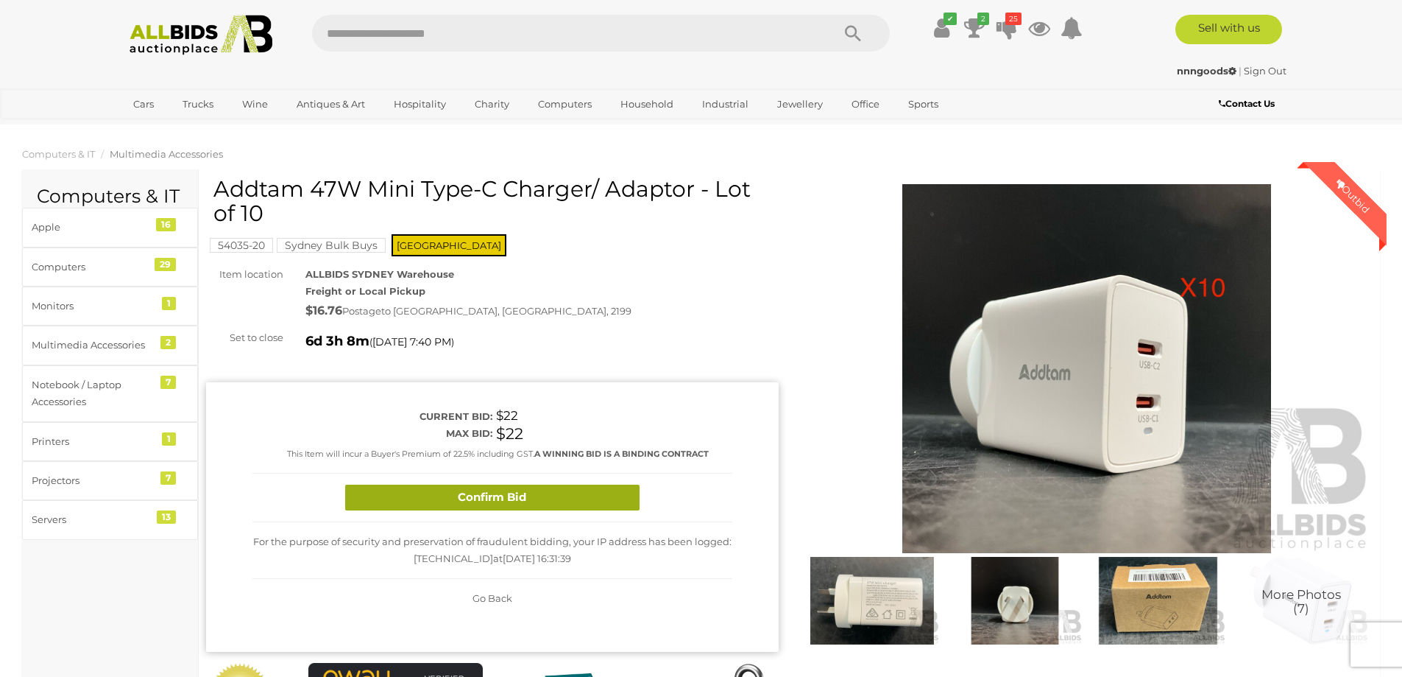
click at [590, 503] on button "Confirm Bid" at bounding box center [492, 497] width 294 height 26
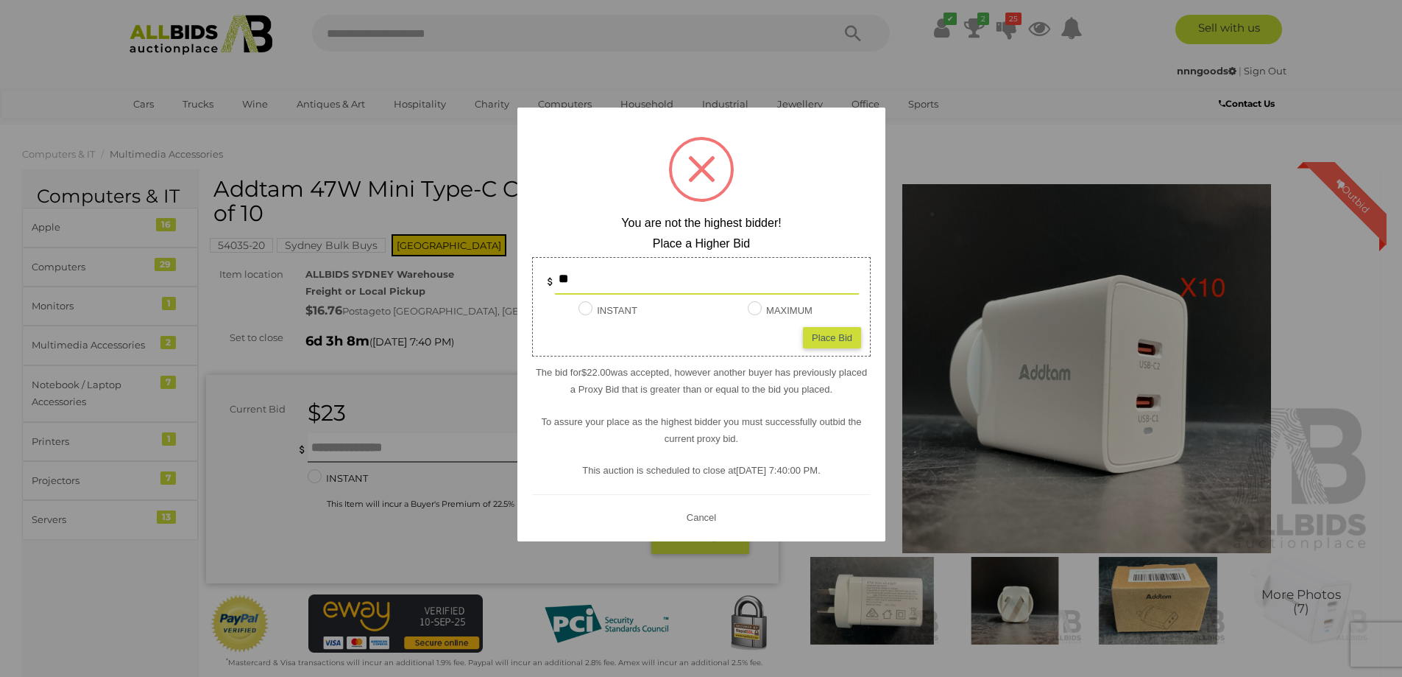
click at [830, 343] on div "Place Bid" at bounding box center [832, 336] width 58 height 21
type input "**"
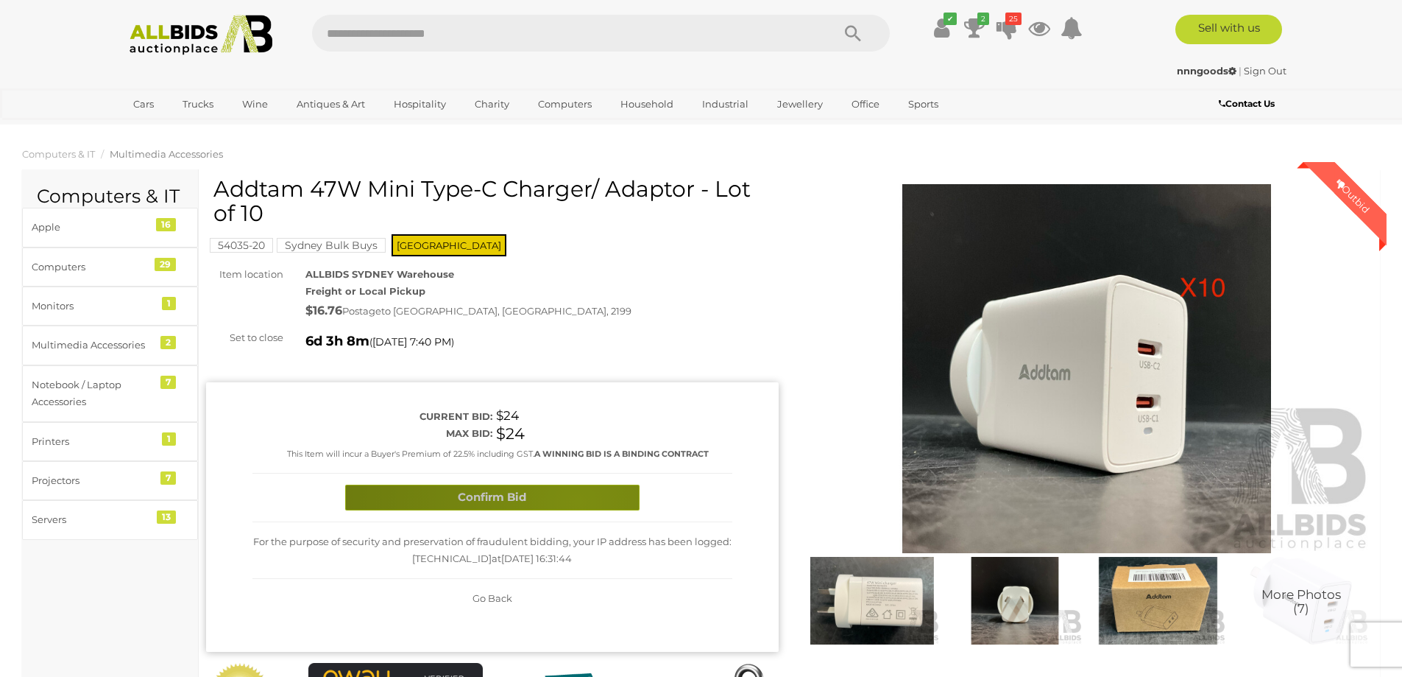
click at [578, 501] on button "Confirm Bid" at bounding box center [492, 497] width 294 height 26
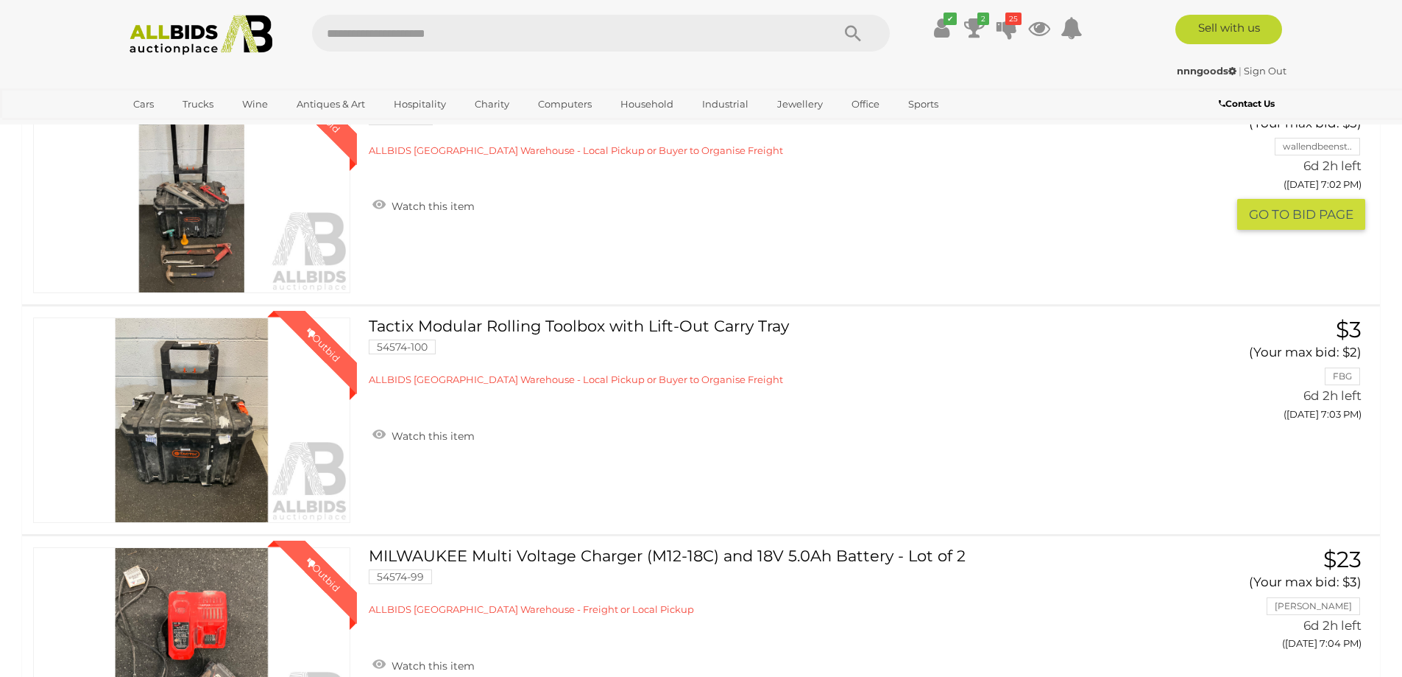
scroll to position [1178, 0]
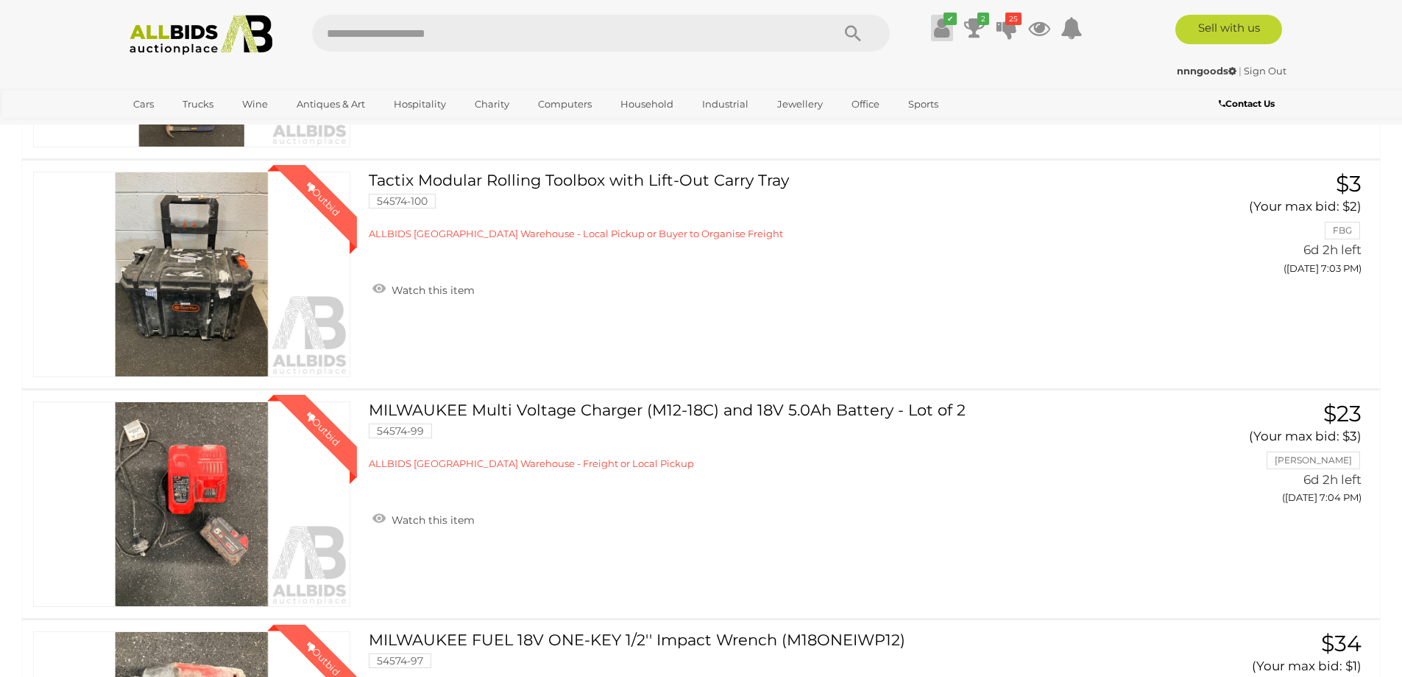
click at [941, 32] on icon at bounding box center [941, 28] width 15 height 27
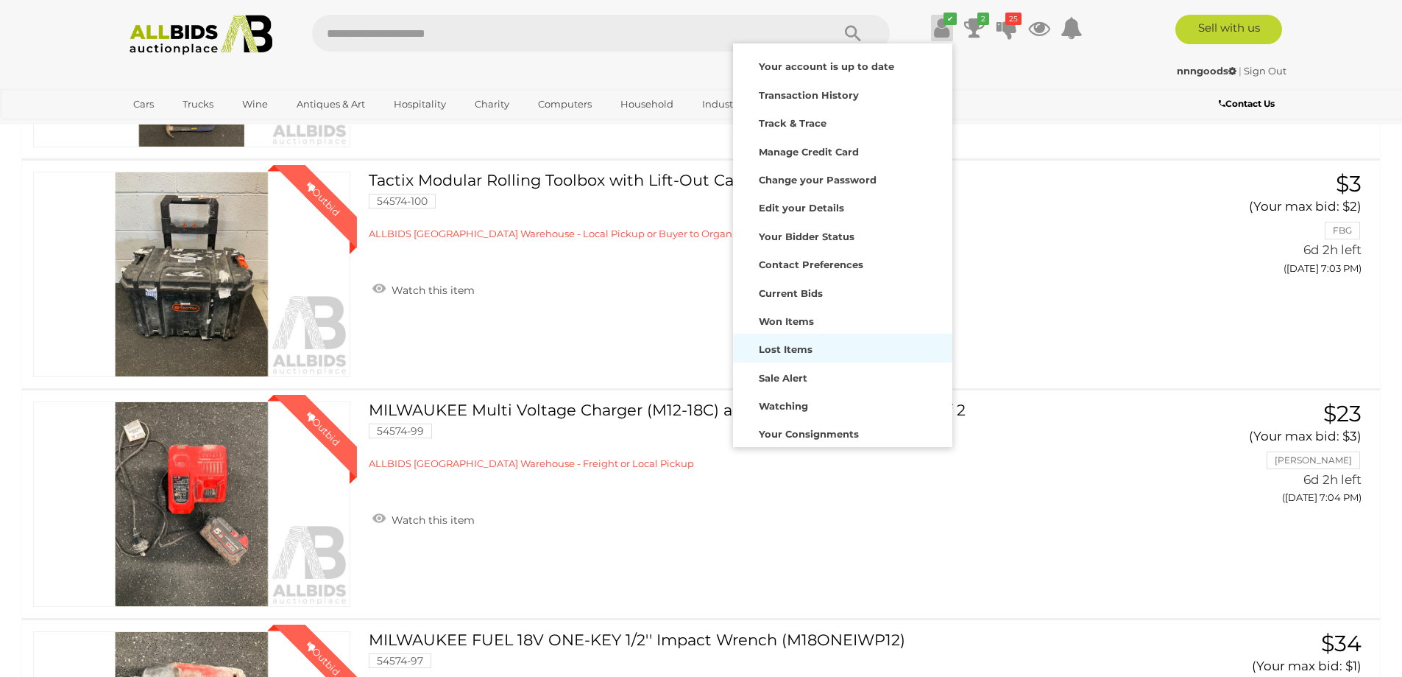
drag, startPoint x: 785, startPoint y: 353, endPoint x: 948, endPoint y: 278, distance: 179.5
click at [785, 352] on strong "Lost Items" at bounding box center [786, 349] width 54 height 12
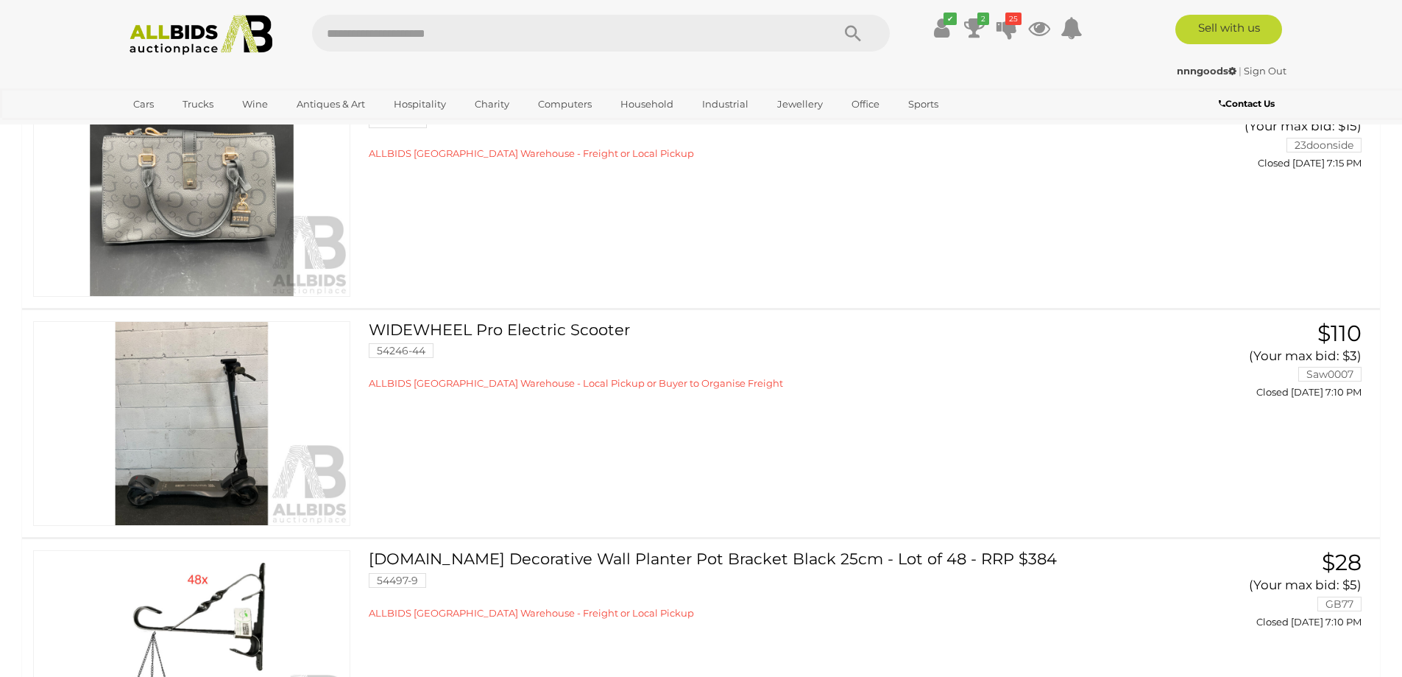
scroll to position [2135, 0]
